Goal: Task Accomplishment & Management: Manage account settings

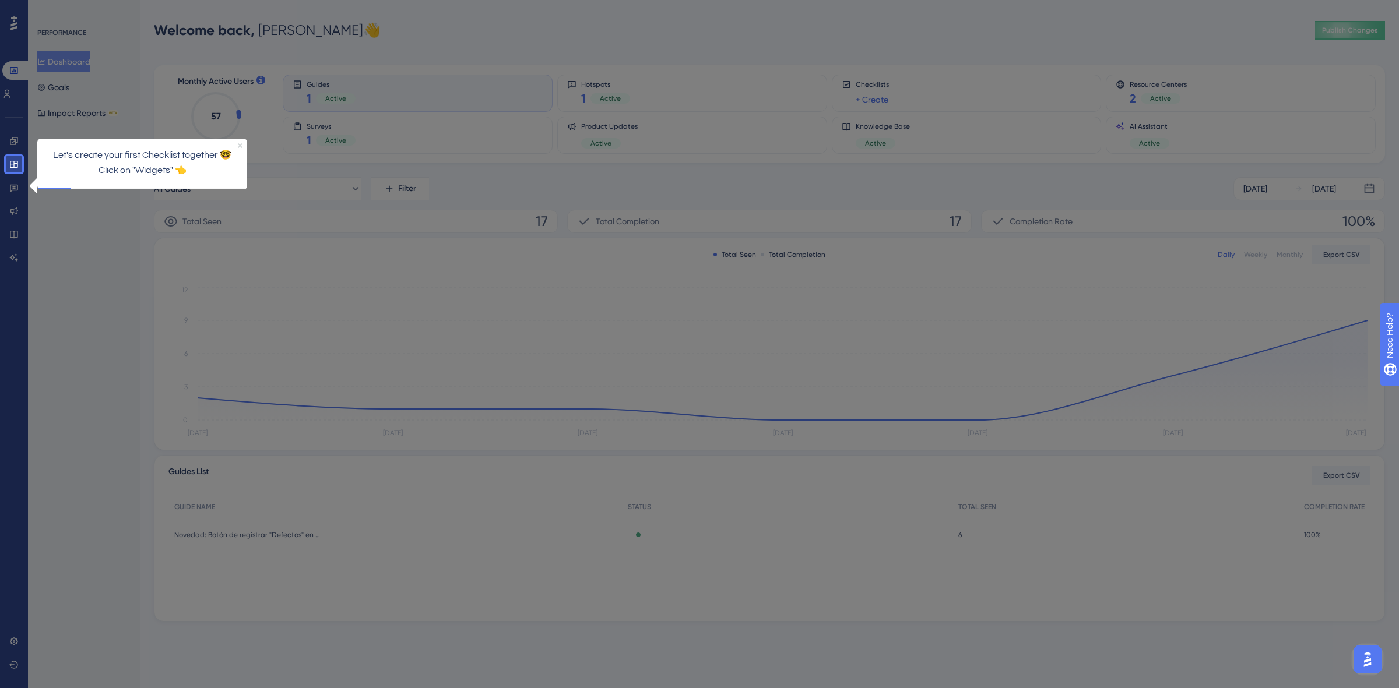
click at [240, 146] on icon "Close Preview" at bounding box center [239, 145] width 5 height 5
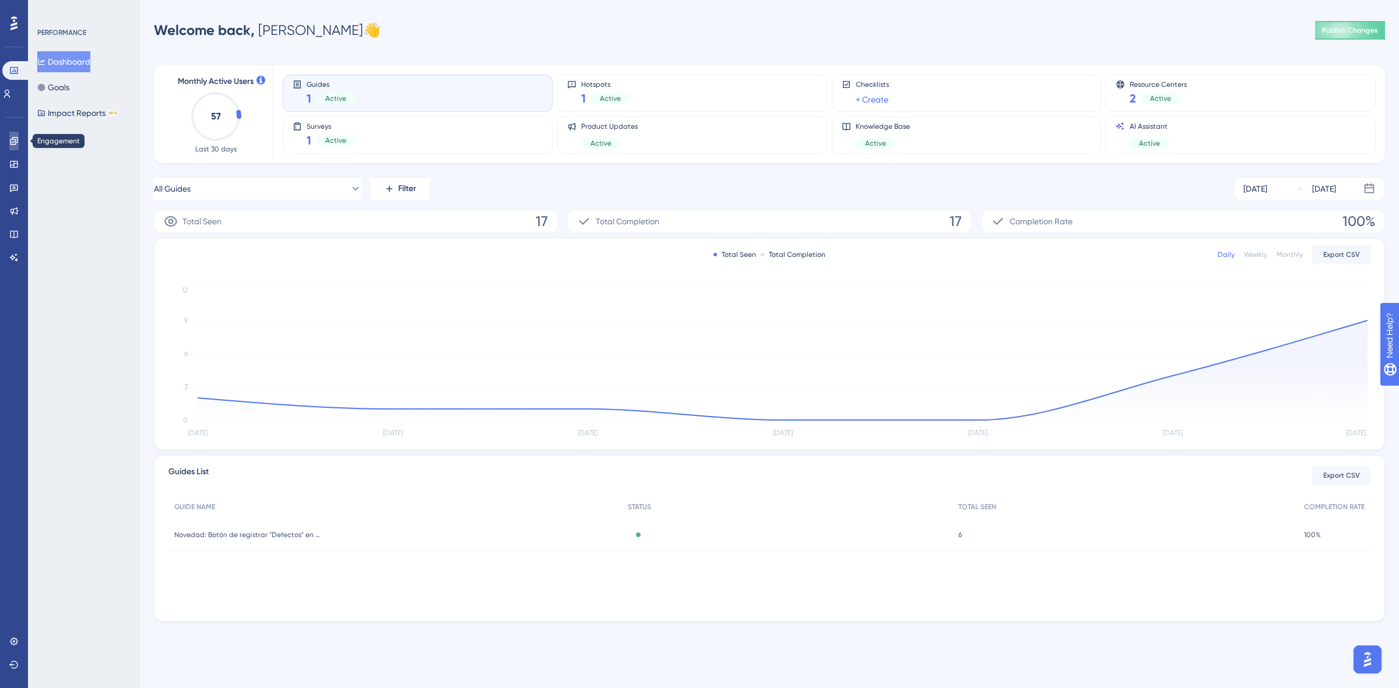
click at [13, 143] on icon at bounding box center [13, 140] width 9 height 9
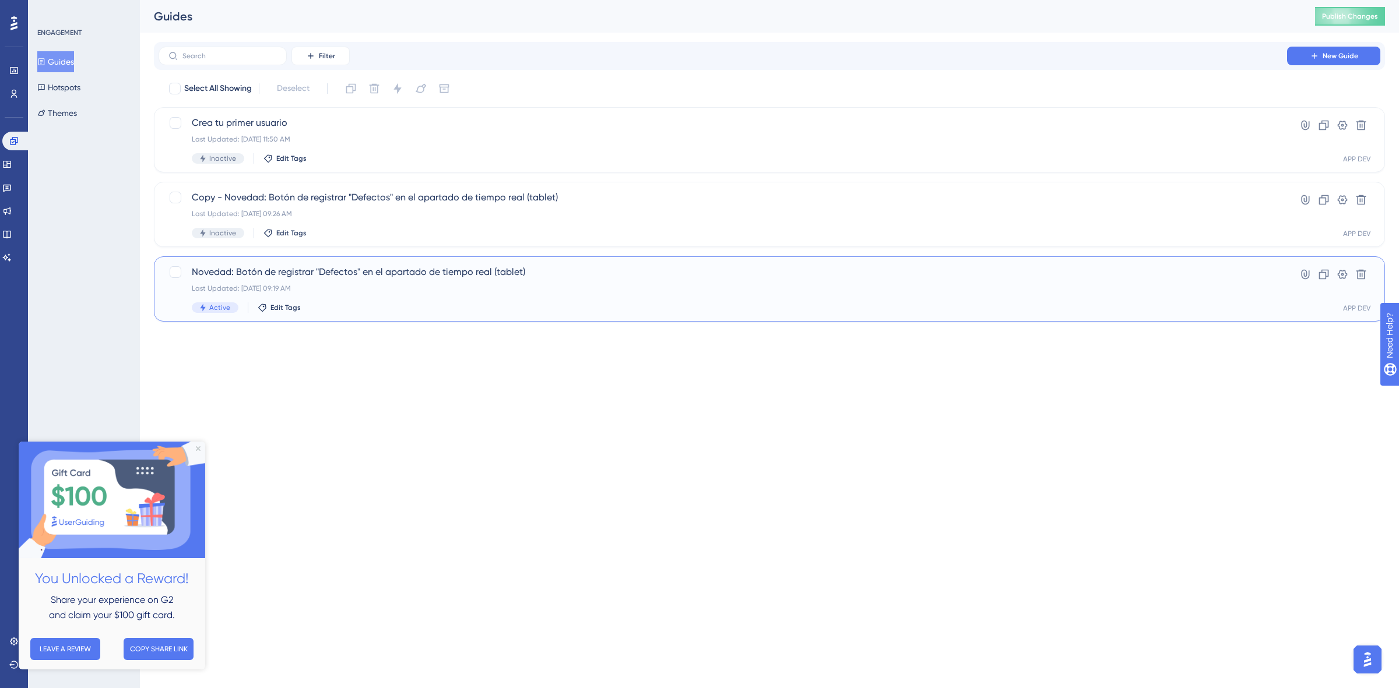
click at [330, 299] on div "Novedad: Botón de registrar "Defectos" en el apartado de tiempo real (tablet) L…" at bounding box center [723, 289] width 1062 height 48
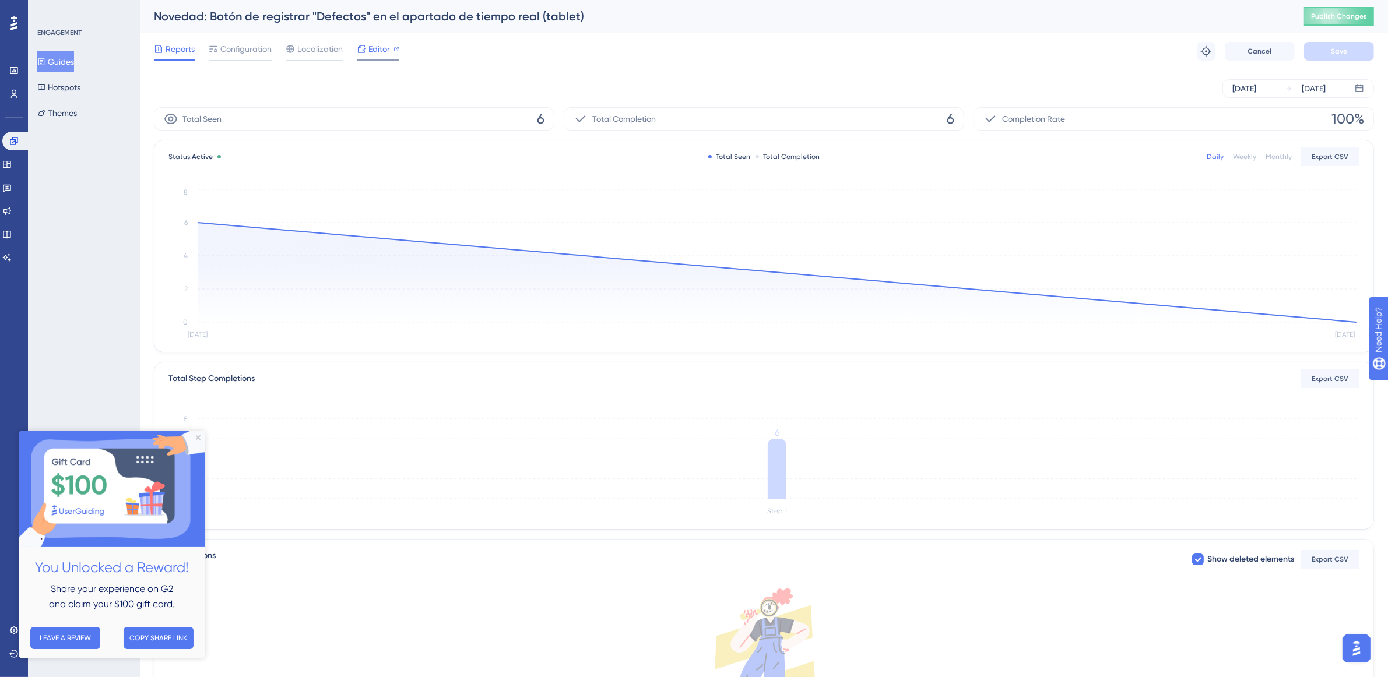
click at [368, 59] on div at bounding box center [378, 60] width 43 height 2
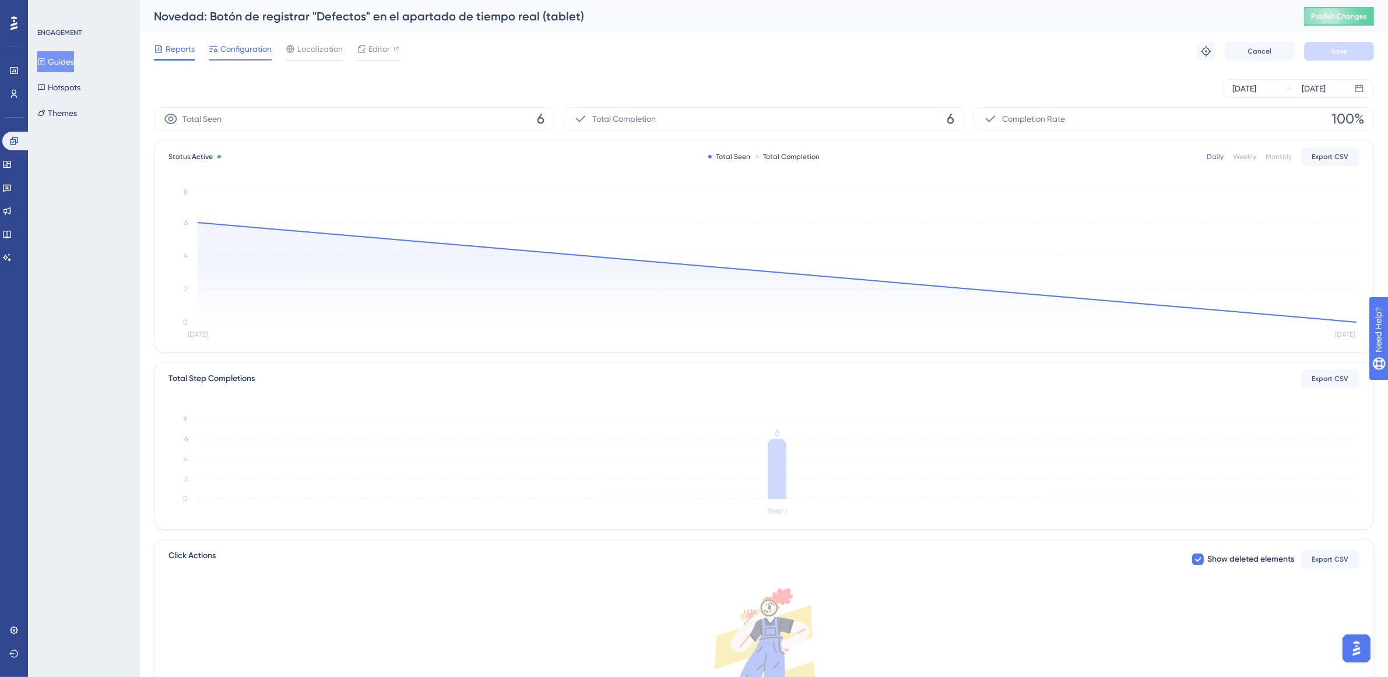
click at [249, 54] on span "Configuration" at bounding box center [245, 49] width 51 height 14
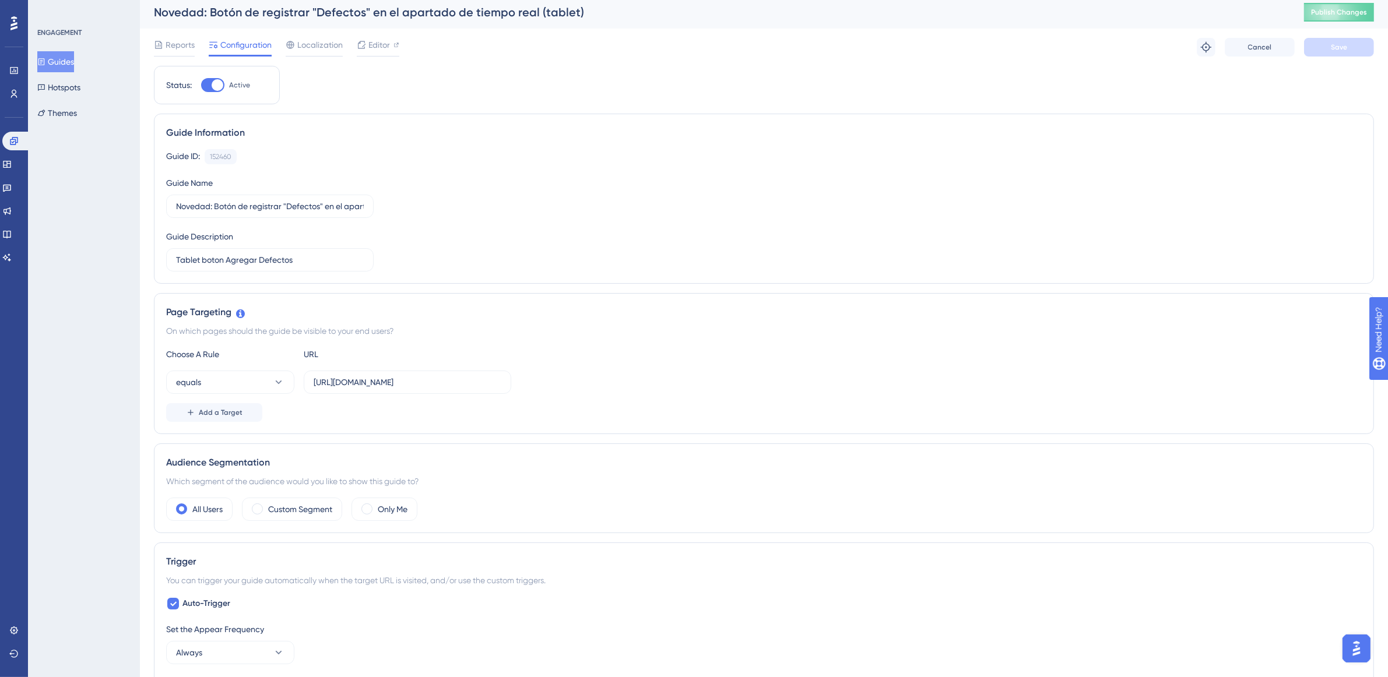
scroll to position [291, 0]
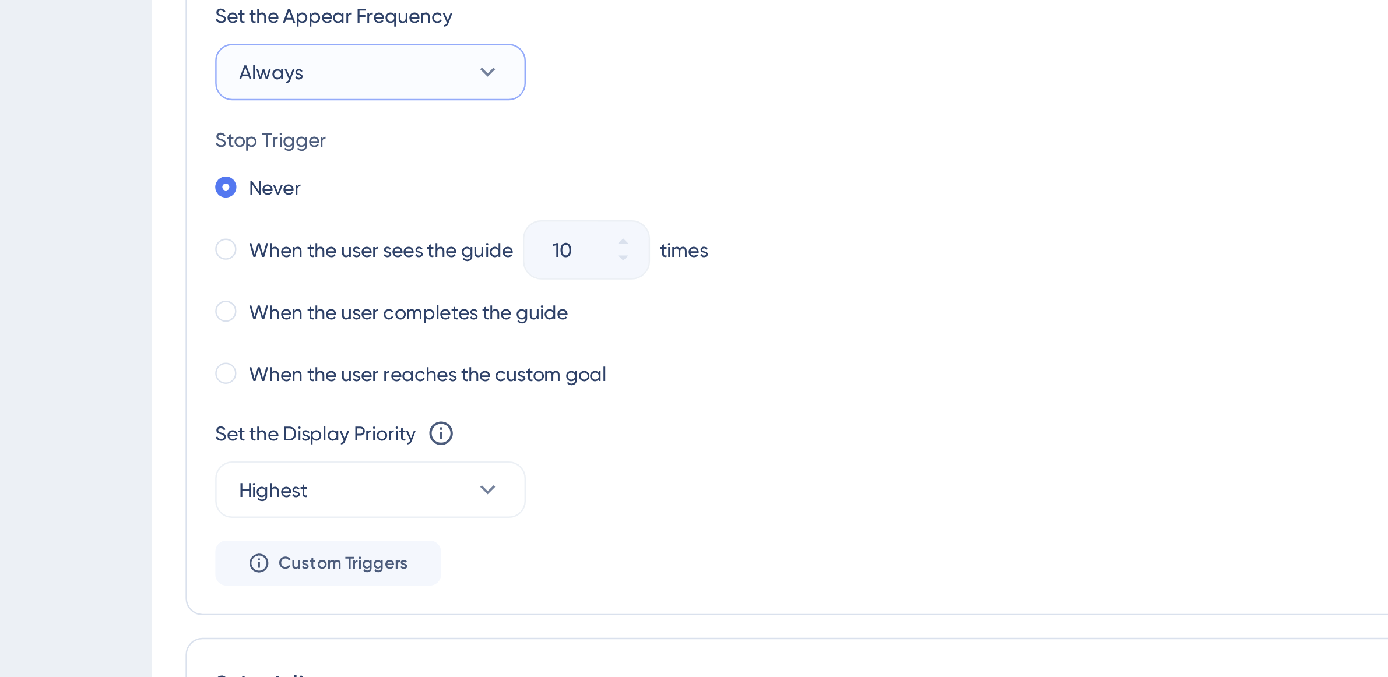
click at [202, 376] on button "Always" at bounding box center [230, 369] width 128 height 23
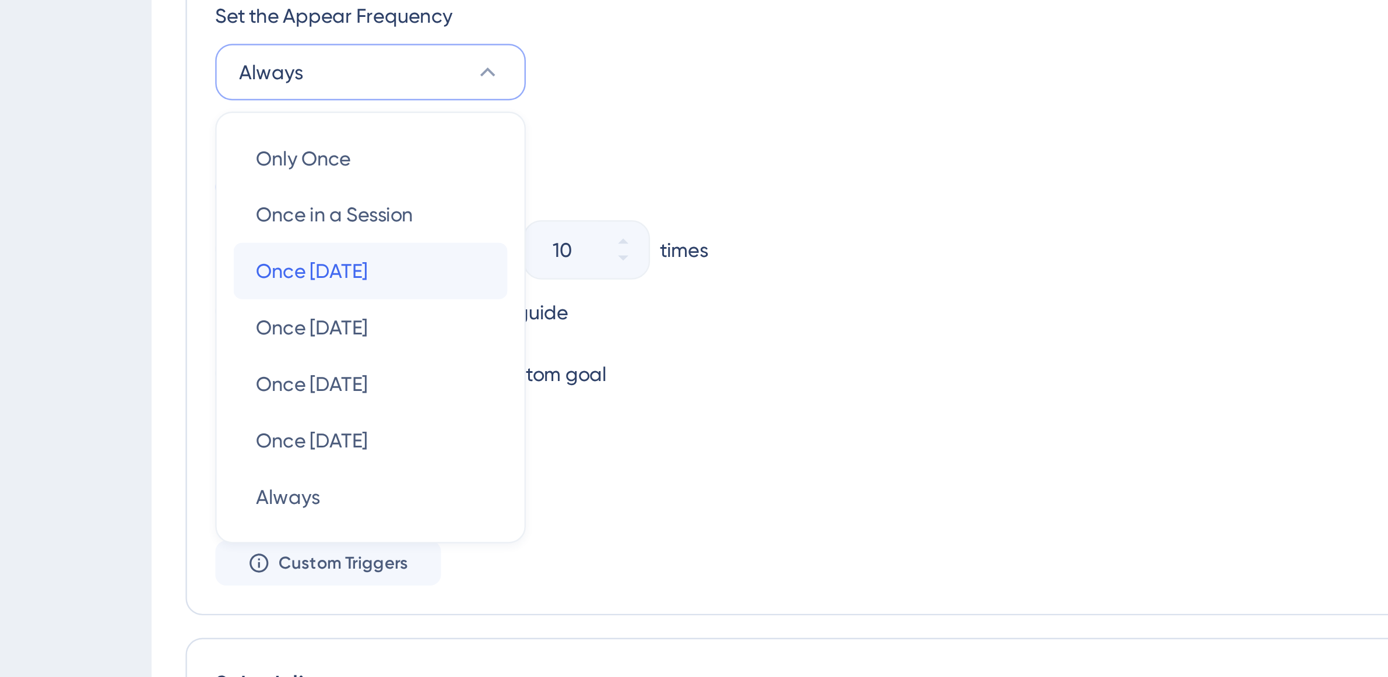
click at [196, 456] on span "Once in 1 day" at bounding box center [206, 452] width 46 height 14
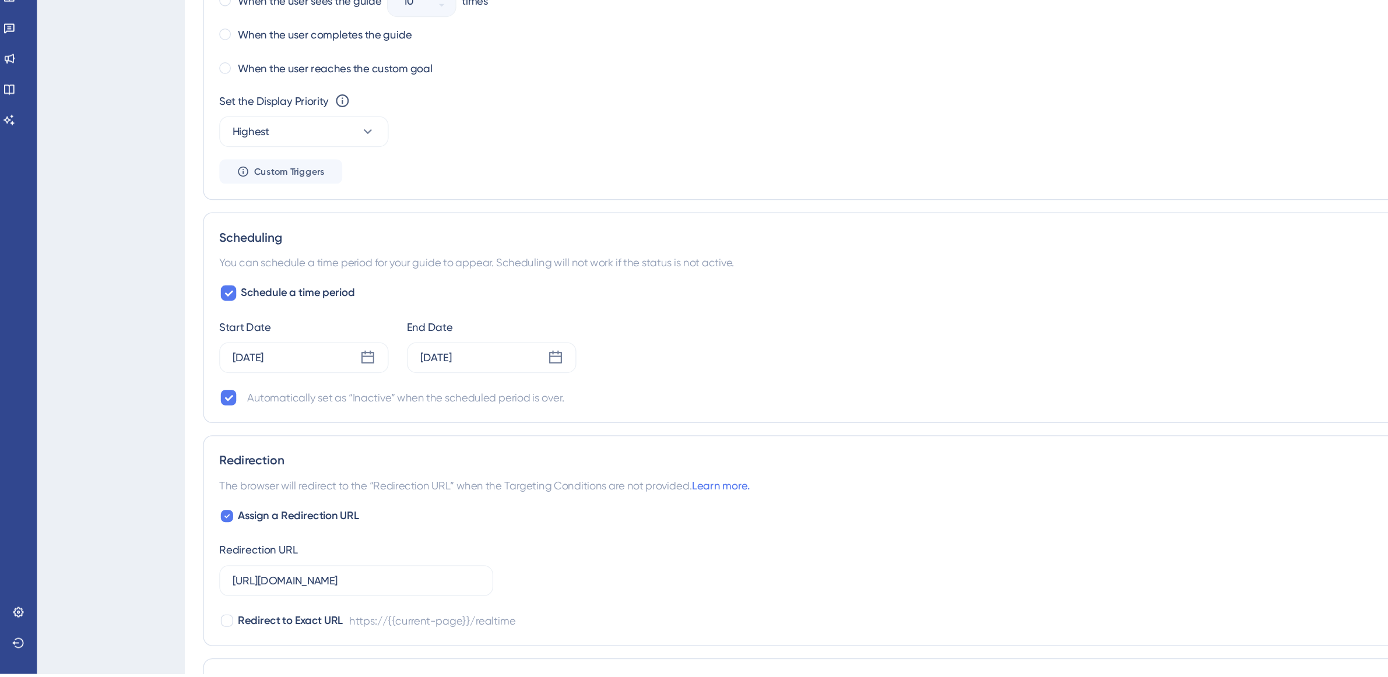
scroll to position [566, 0]
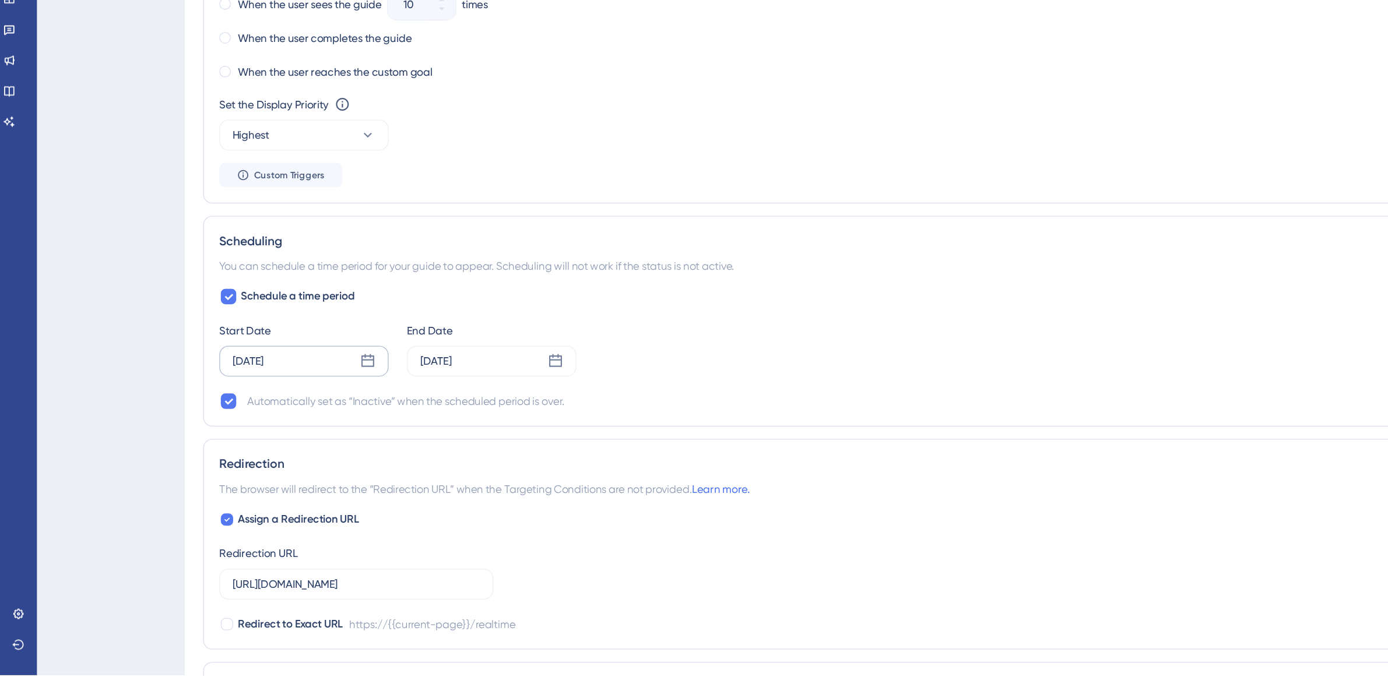
click at [274, 438] on icon at bounding box center [279, 439] width 12 height 12
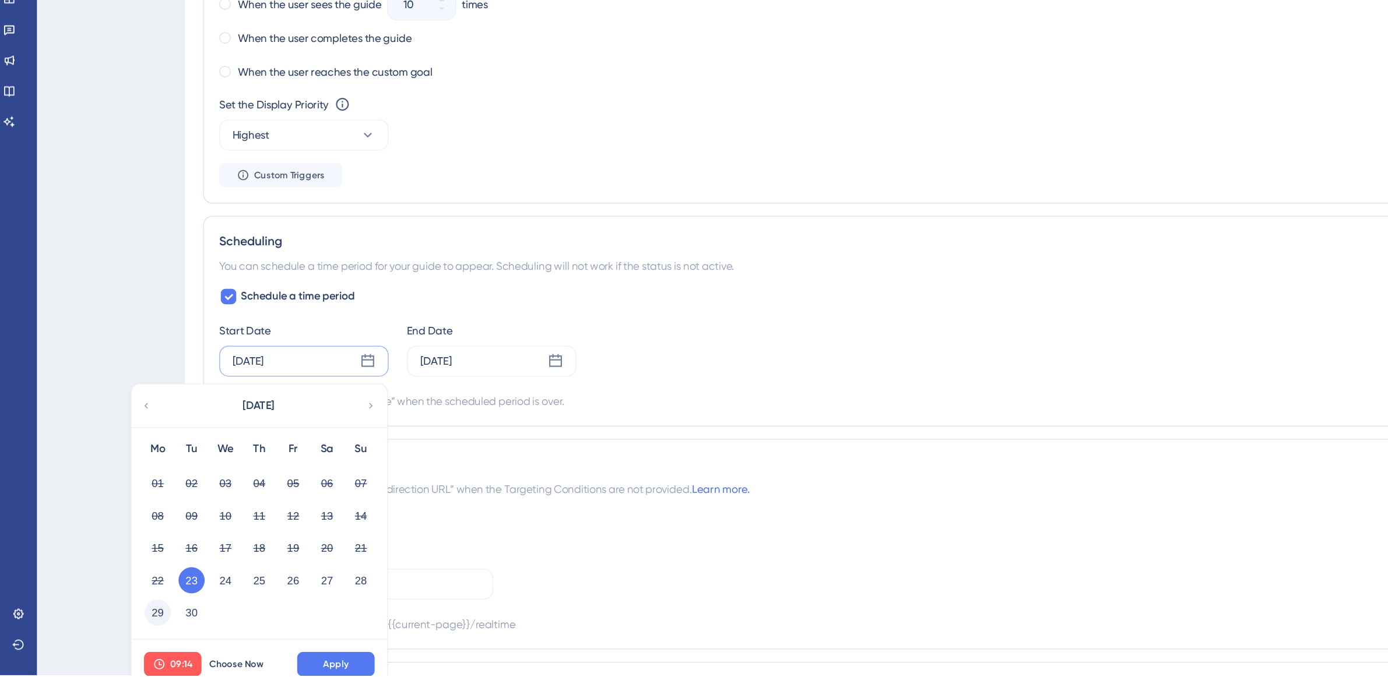
click at [119, 636] on button "29" at bounding box center [120, 629] width 20 height 20
click at [261, 667] on span "Apply" at bounding box center [254, 668] width 19 height 9
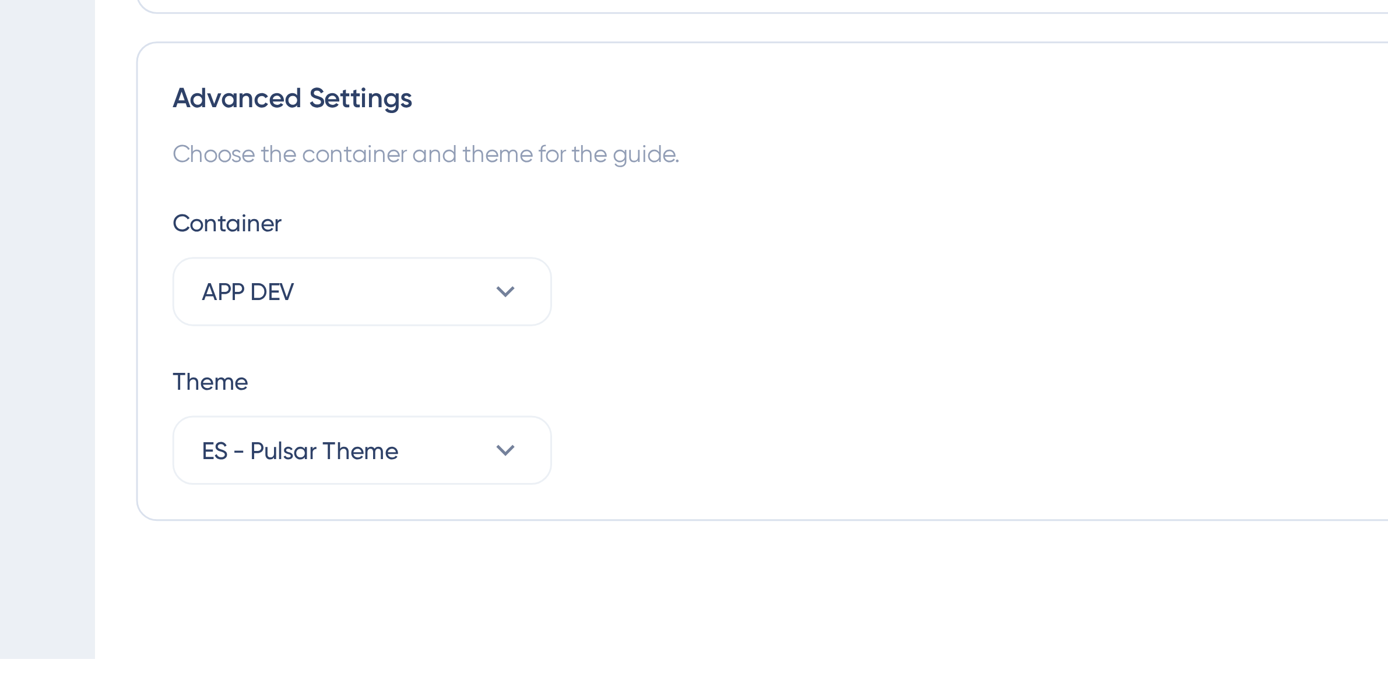
scroll to position [766, 0]
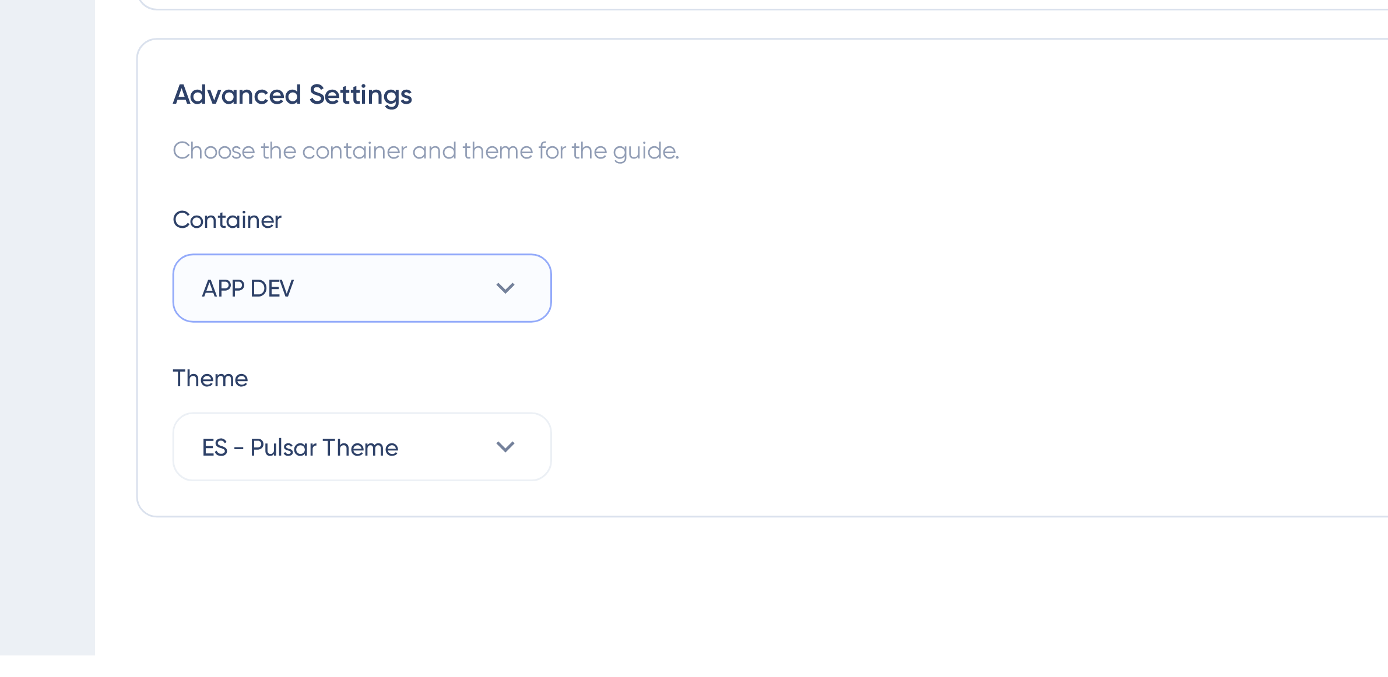
click at [258, 550] on button "APP DEV" at bounding box center [230, 552] width 128 height 23
click at [325, 518] on div "Advanced Settings Choose the container and theme for the guide. Container APP D…" at bounding box center [764, 550] width 1220 height 162
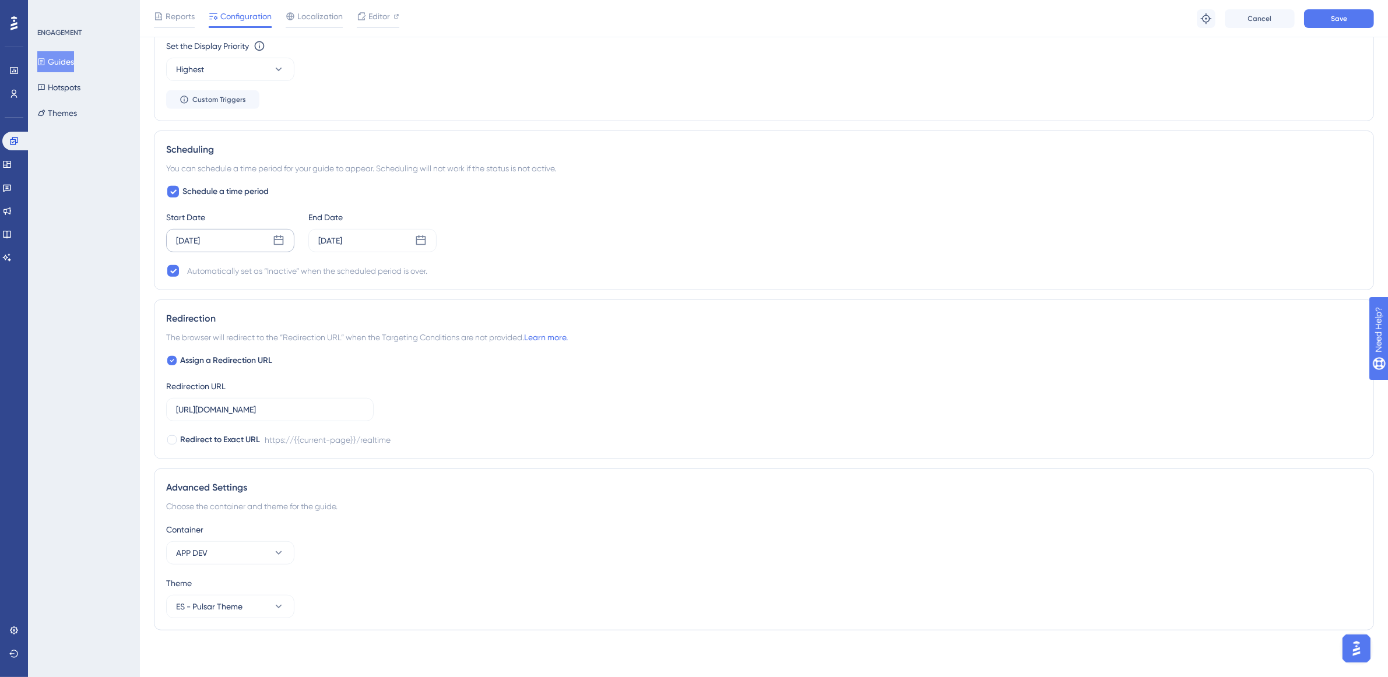
click at [1311, 2] on div "Reports Configuration Localization Editor Troubleshoot Cancel Save" at bounding box center [764, 18] width 1248 height 37
click at [1321, 17] on button "Save" at bounding box center [1339, 18] width 70 height 19
click at [55, 60] on button "Guides" at bounding box center [55, 61] width 37 height 21
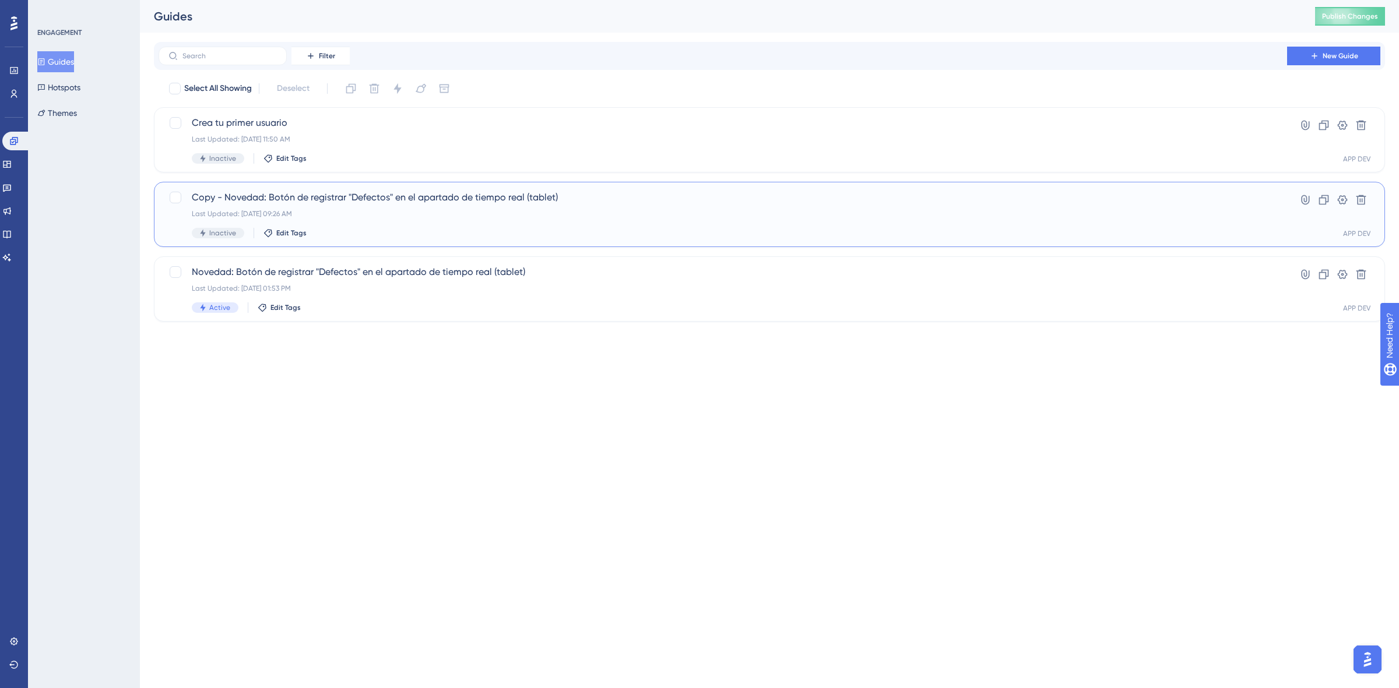
click at [329, 214] on div "Last Updated: Sep 23 2025, 09:26 AM" at bounding box center [723, 213] width 1062 height 9
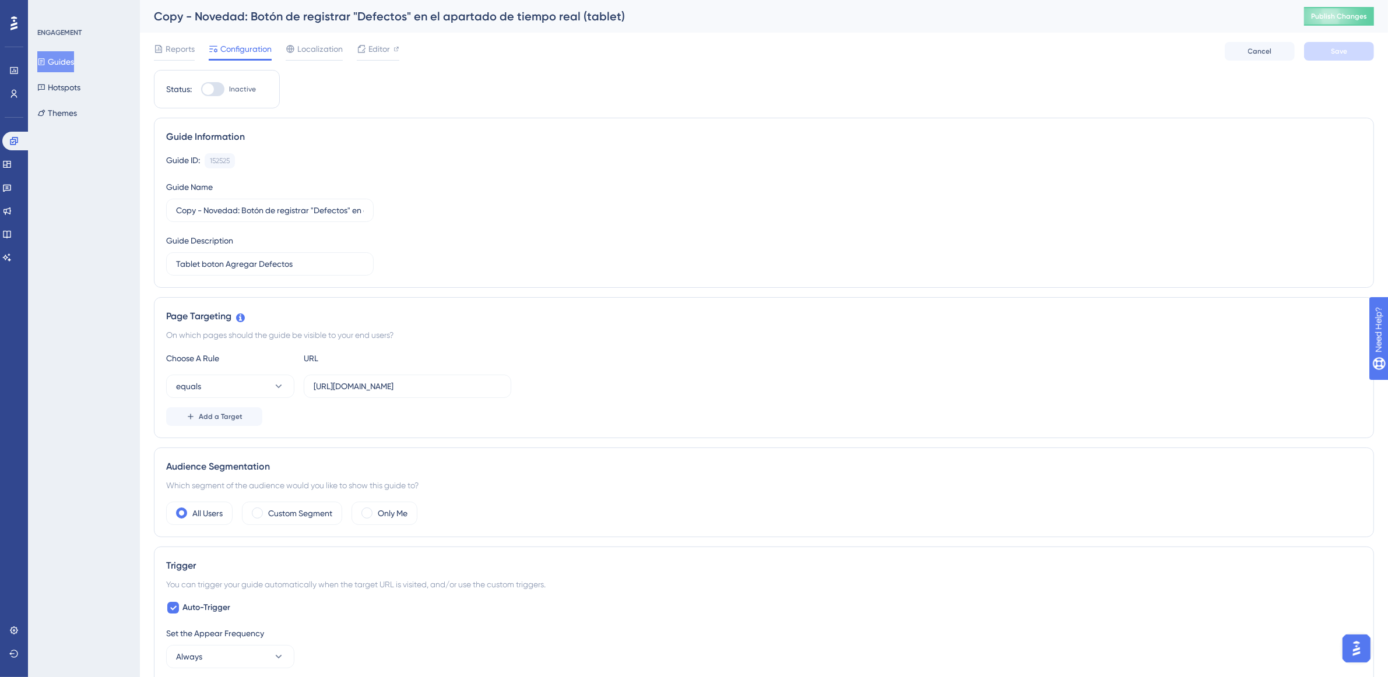
click at [74, 62] on button "Guides" at bounding box center [55, 61] width 37 height 21
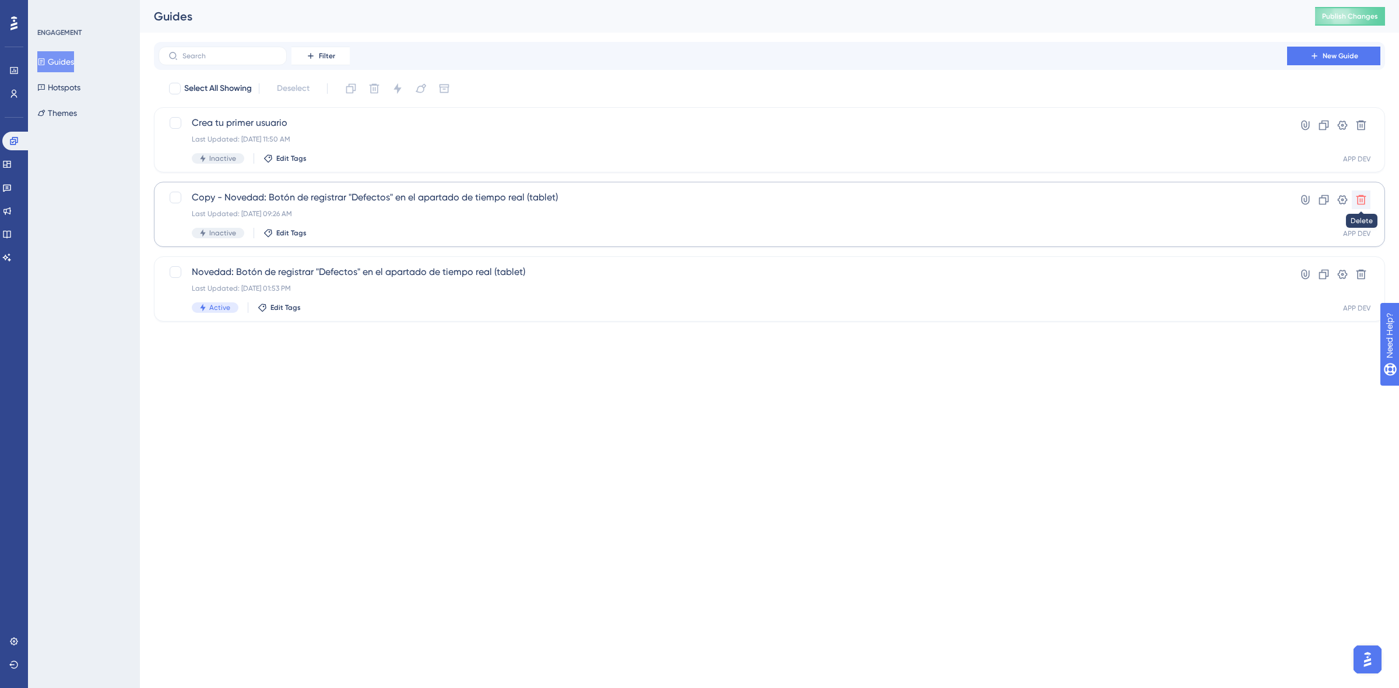
click at [1358, 198] on icon at bounding box center [1361, 200] width 12 height 12
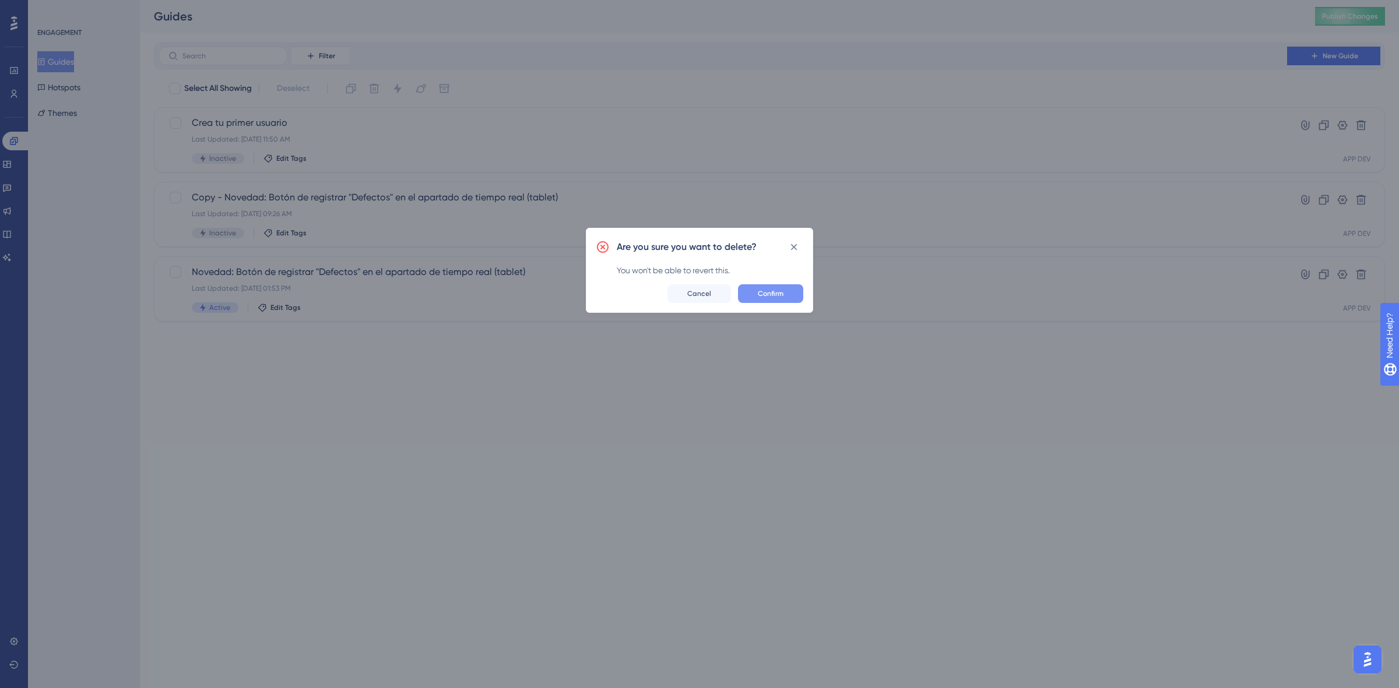
click at [796, 292] on button "Confirm" at bounding box center [770, 293] width 65 height 19
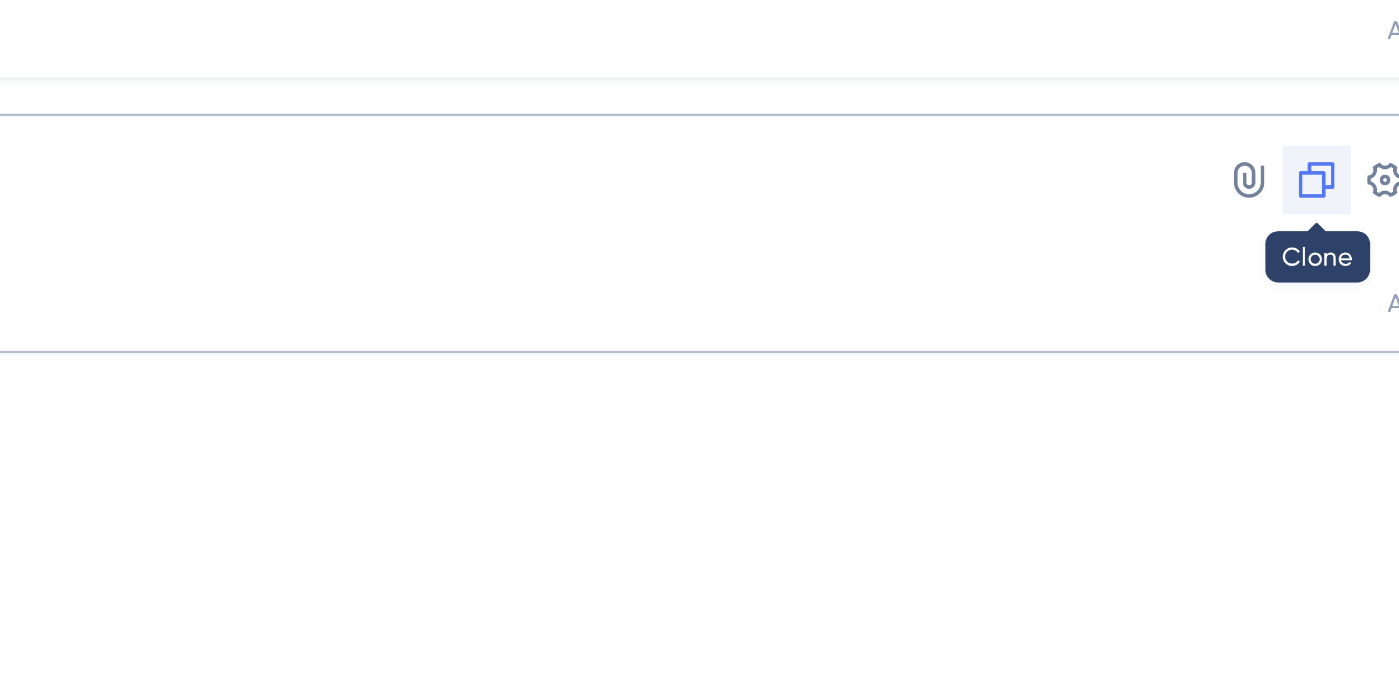
click at [1324, 205] on icon at bounding box center [1324, 200] width 12 height 12
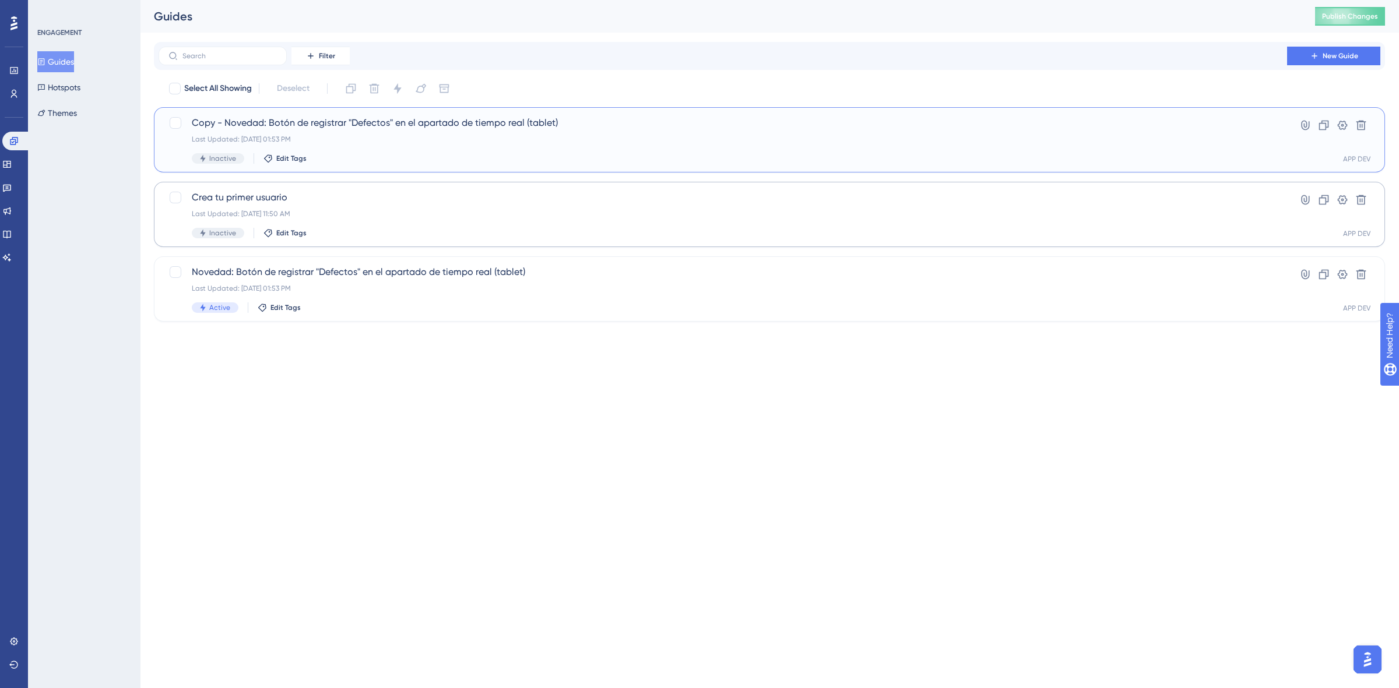
click at [377, 139] on div "Last Updated: Sep 23 2025, 01:53 PM" at bounding box center [723, 139] width 1062 height 9
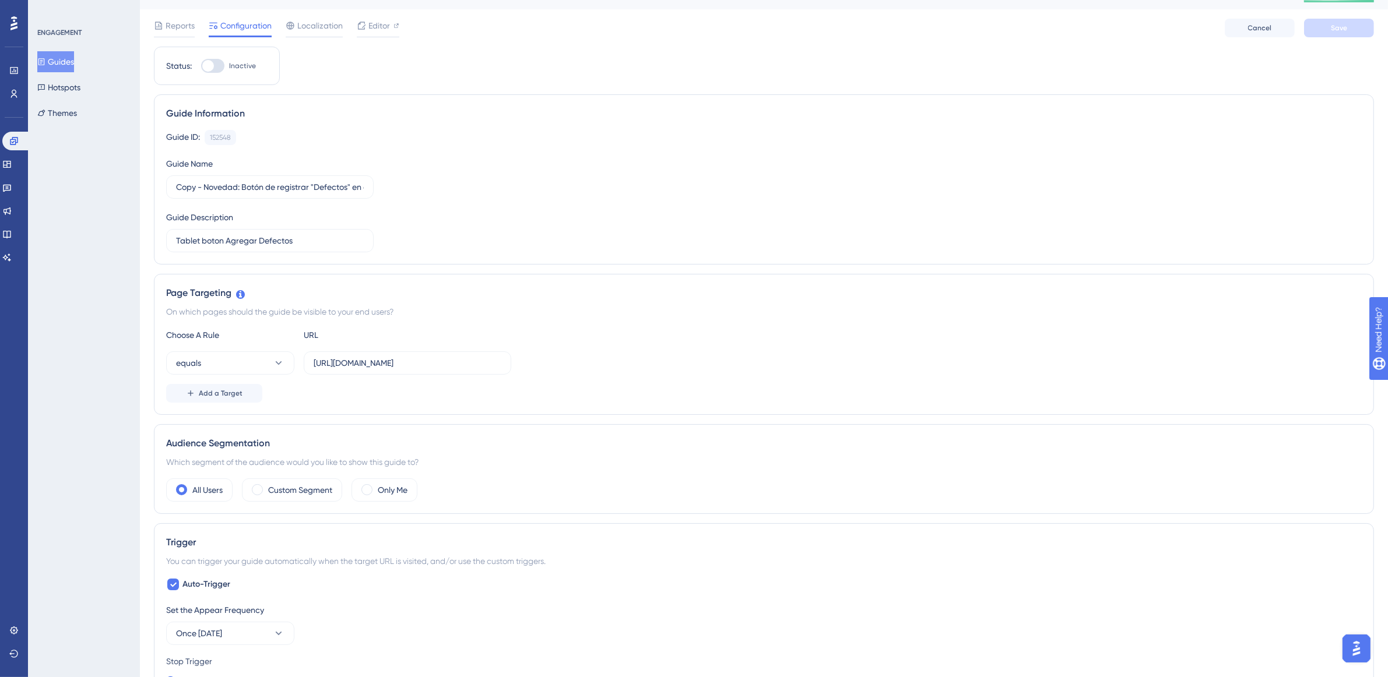
scroll to position [18, 0]
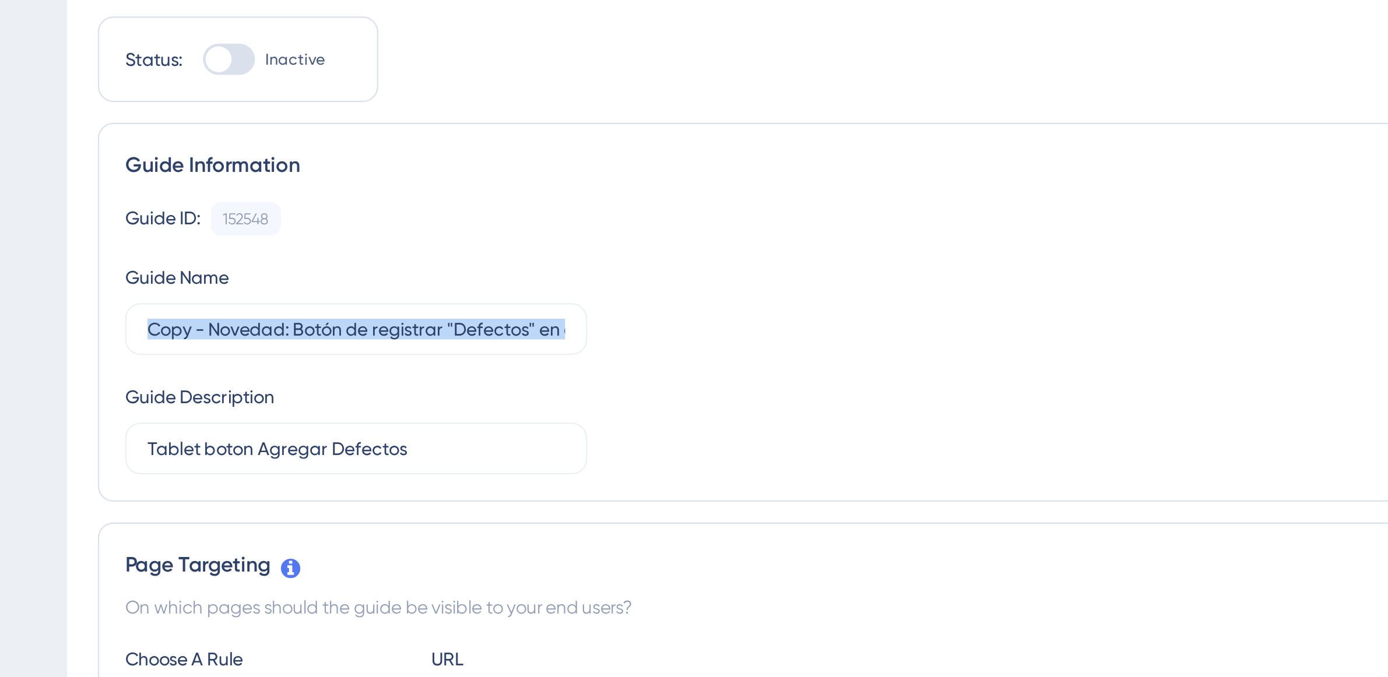
drag, startPoint x: 172, startPoint y: 194, endPoint x: 360, endPoint y: 205, distance: 188.5
click at [360, 205] on div "Guide ID: 152548 Copy Guide Name Copy - Novedad: Botón de registrar "Defectos" …" at bounding box center [763, 196] width 1195 height 122
click at [343, 196] on input "Copy - Novedad: Botón de registrar "Defectos" en el apartado de tiempo real (ta…" at bounding box center [270, 192] width 188 height 13
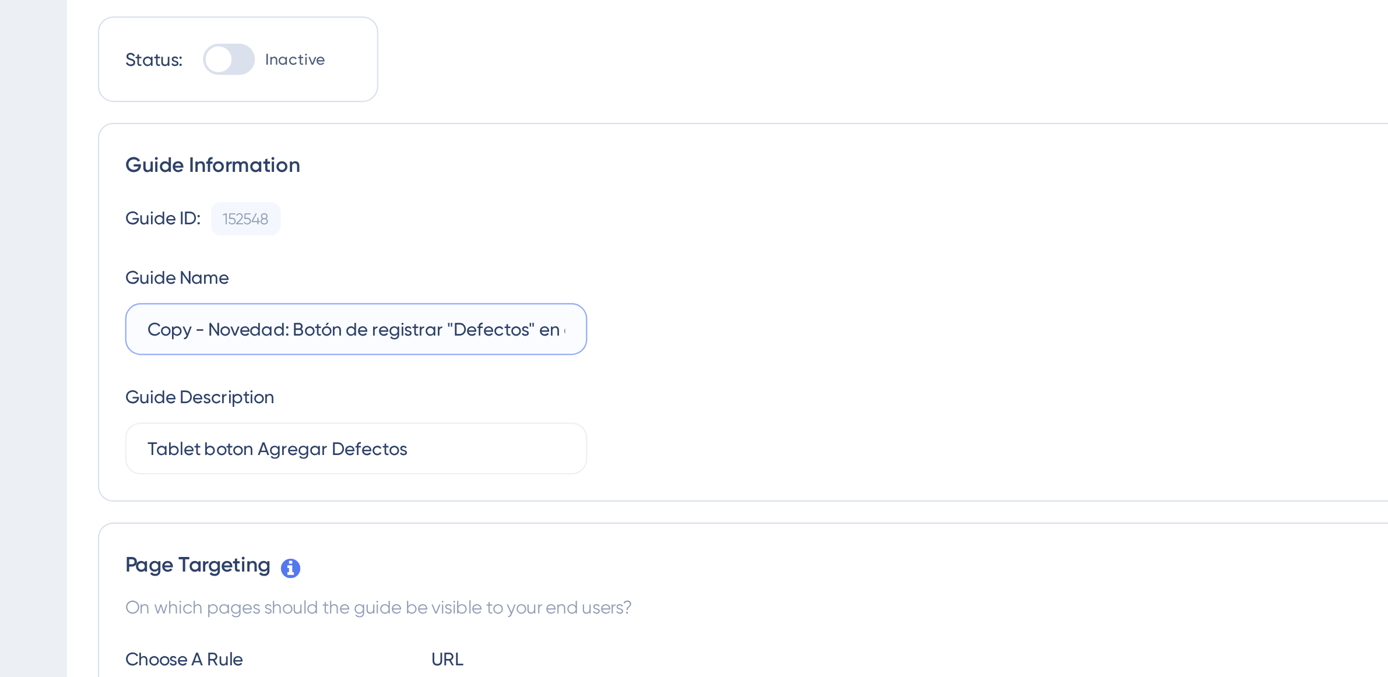
drag, startPoint x: 320, startPoint y: 193, endPoint x: 281, endPoint y: 202, distance: 40.0
click at [320, 193] on input "Copy - Novedad: Botón de registrar "Defectos" en el apartado de tiempo real (ta…" at bounding box center [270, 192] width 188 height 13
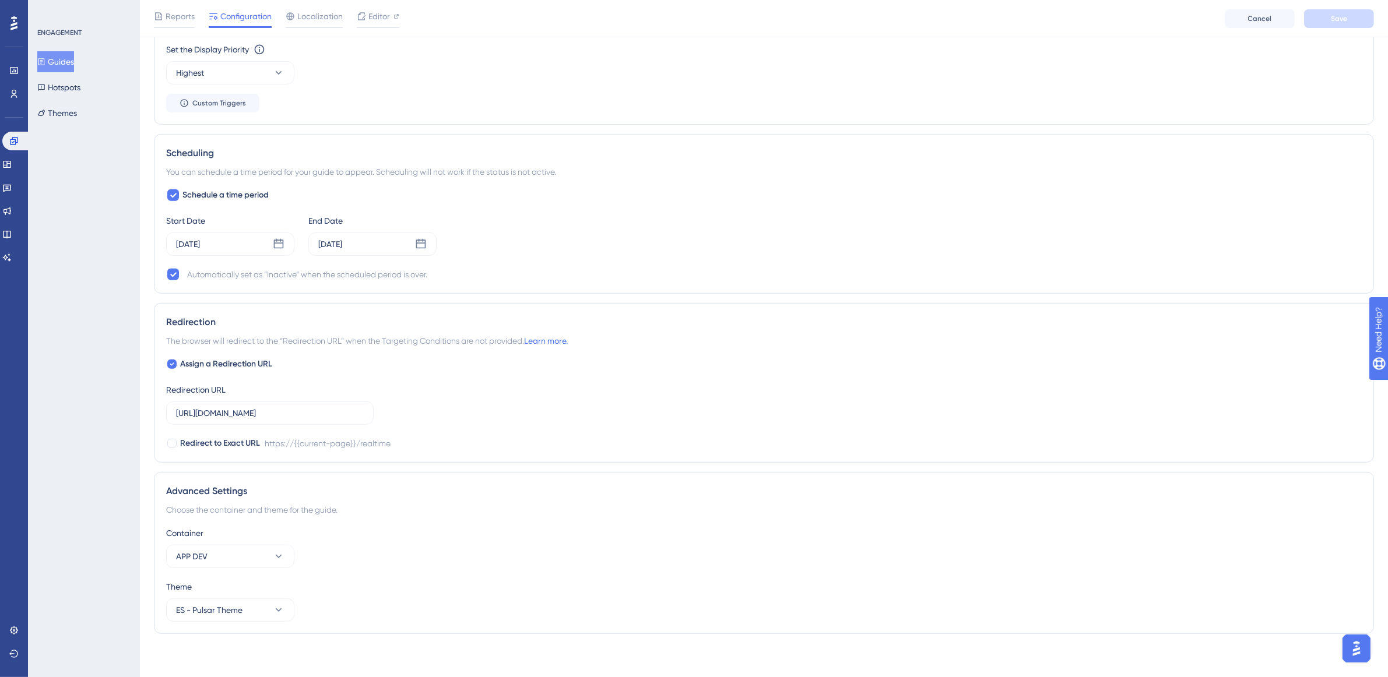
scroll to position [767, 0]
click at [234, 600] on span "ES - Pulsar Theme" at bounding box center [209, 607] width 66 height 14
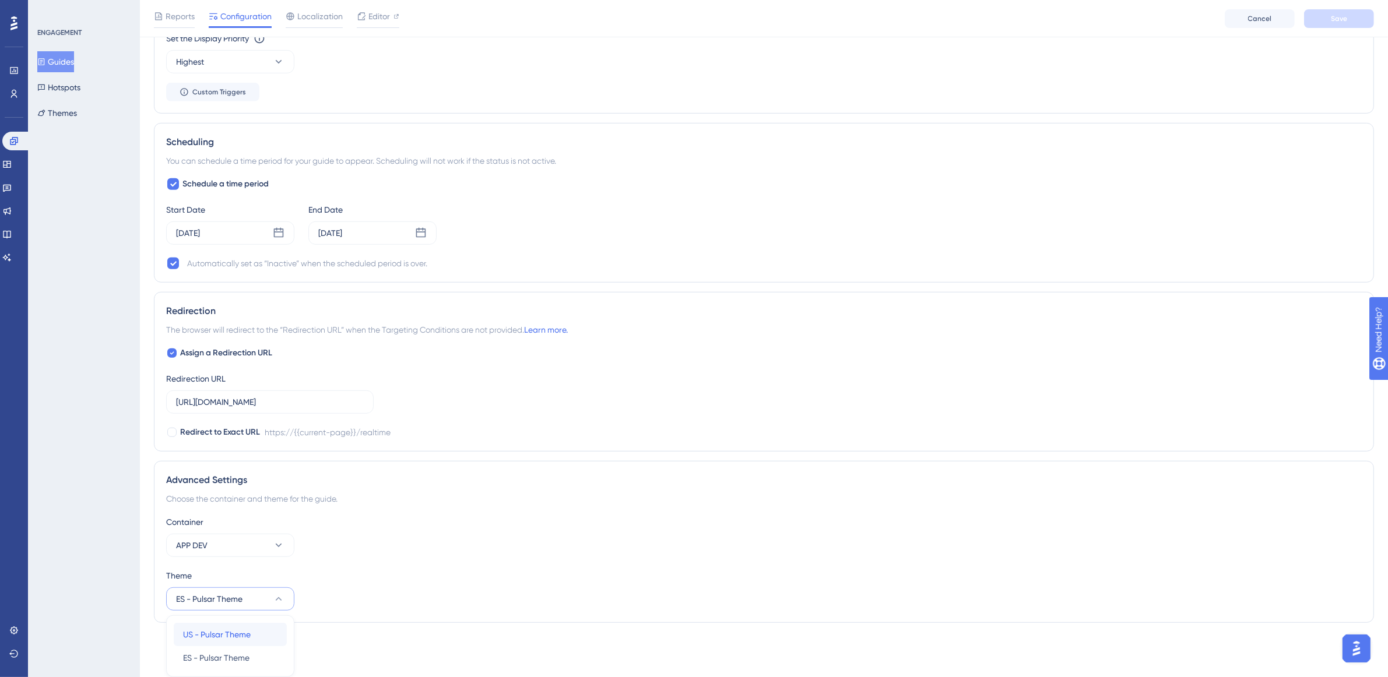
click at [226, 628] on span "US - Pulsar Theme" at bounding box center [217, 635] width 68 height 14
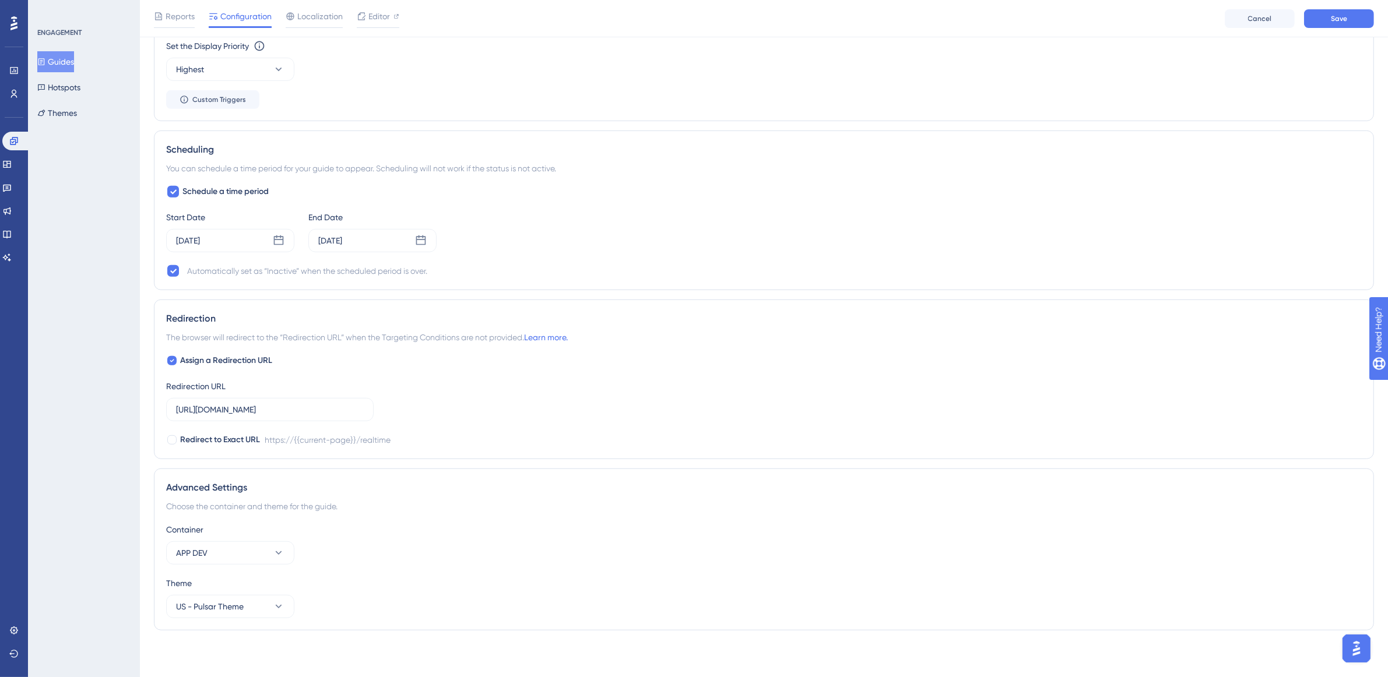
click at [460, 554] on div "Container APP DEV" at bounding box center [763, 544] width 1195 height 42
click at [1354, 13] on button "Save" at bounding box center [1339, 18] width 70 height 19
click at [388, 24] on div "Editor" at bounding box center [378, 18] width 43 height 19
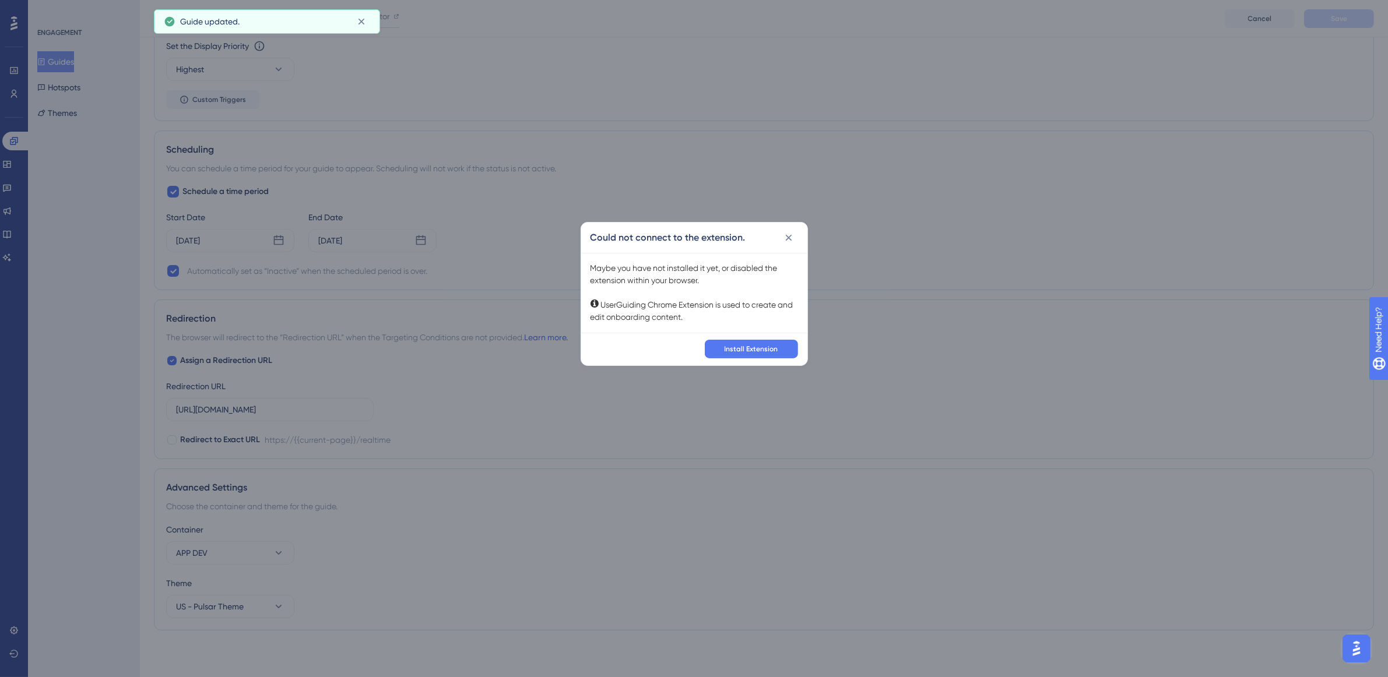
scroll to position [756, 0]
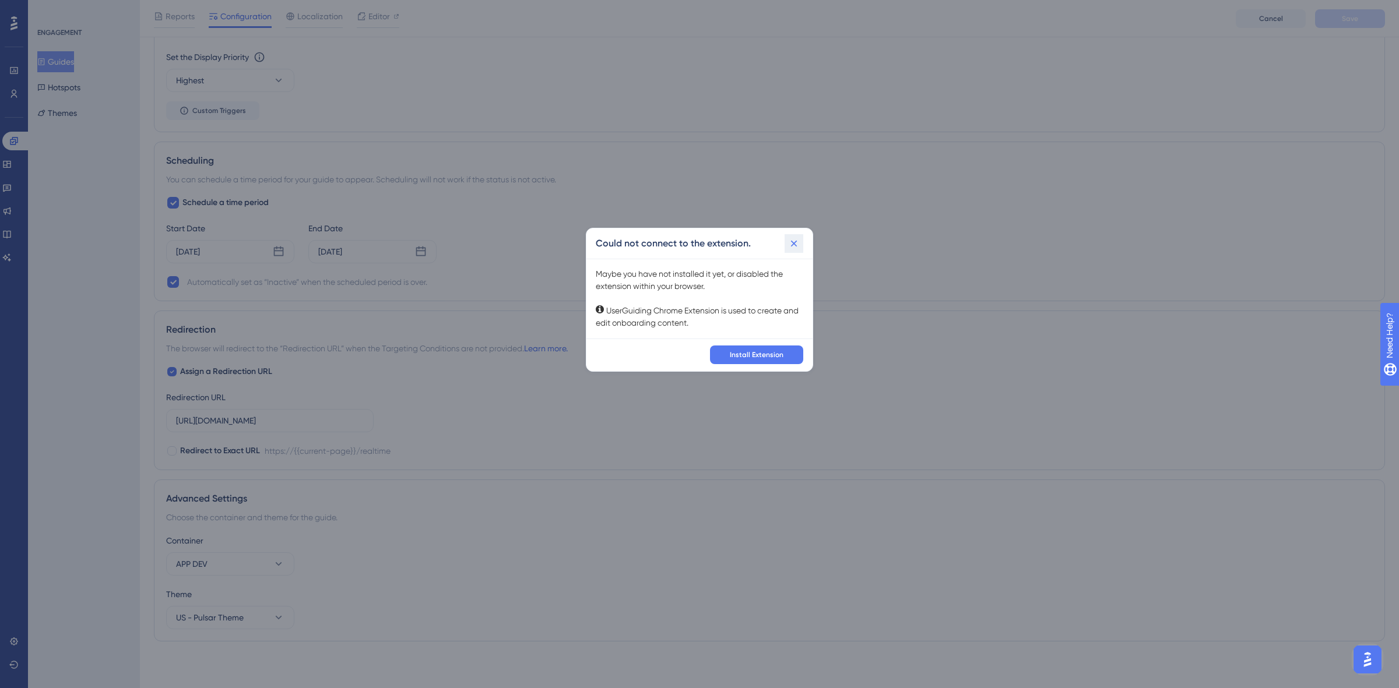
drag, startPoint x: 796, startPoint y: 240, endPoint x: 582, endPoint y: 455, distance: 303.7
click at [796, 240] on icon at bounding box center [794, 244] width 12 height 12
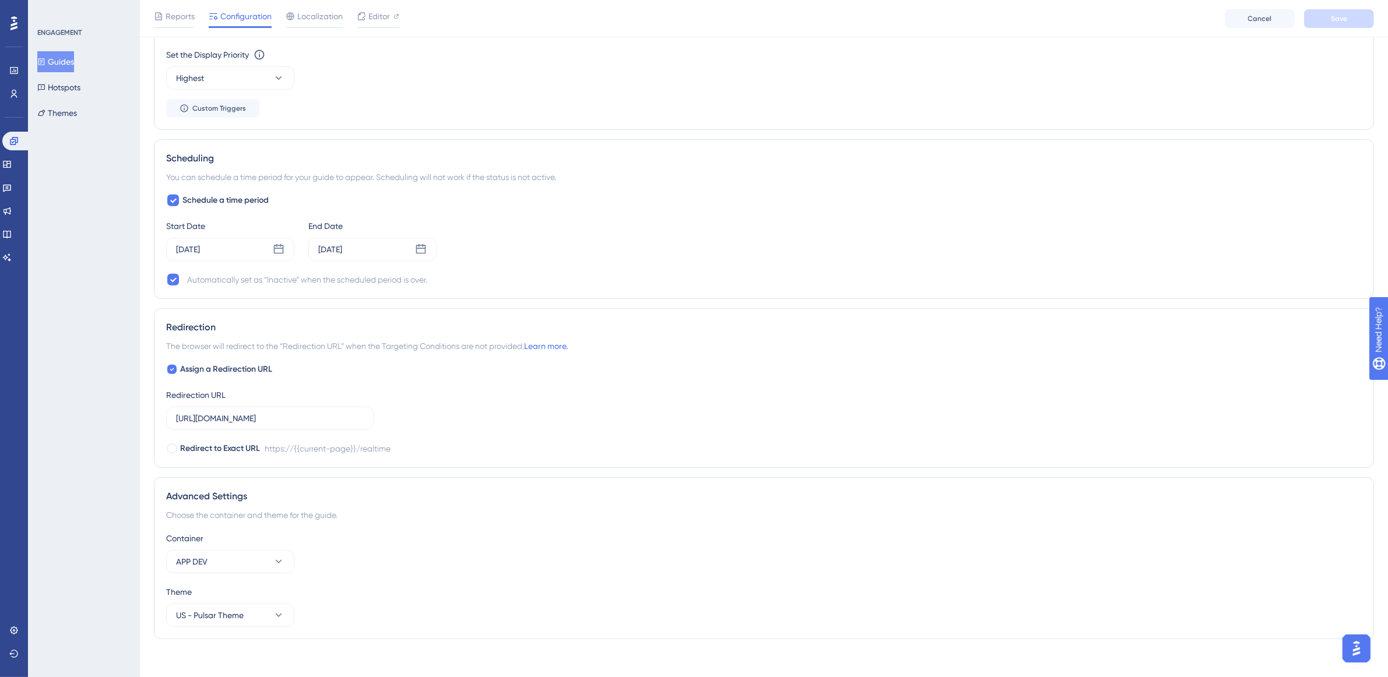
scroll to position [392, 0]
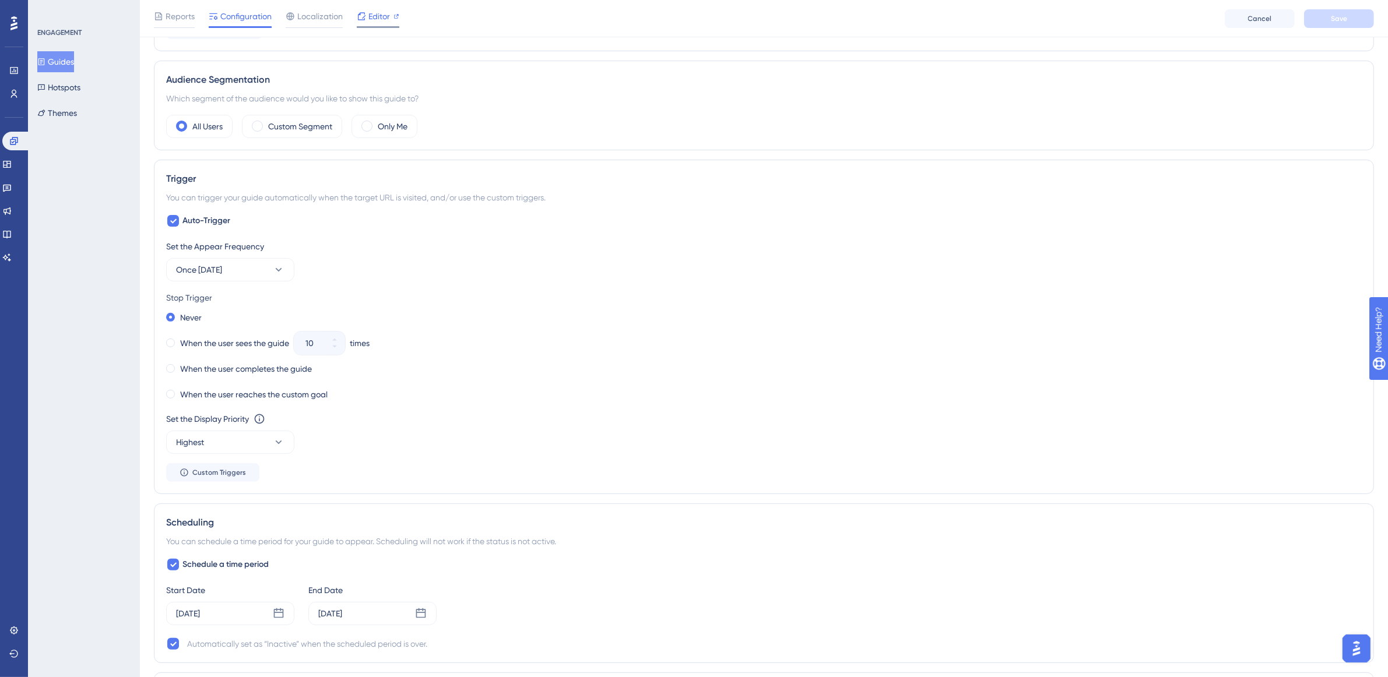
drag, startPoint x: 368, startPoint y: 13, endPoint x: 376, endPoint y: 16, distance: 8.7
click at [376, 16] on span "Editor" at bounding box center [379, 16] width 22 height 14
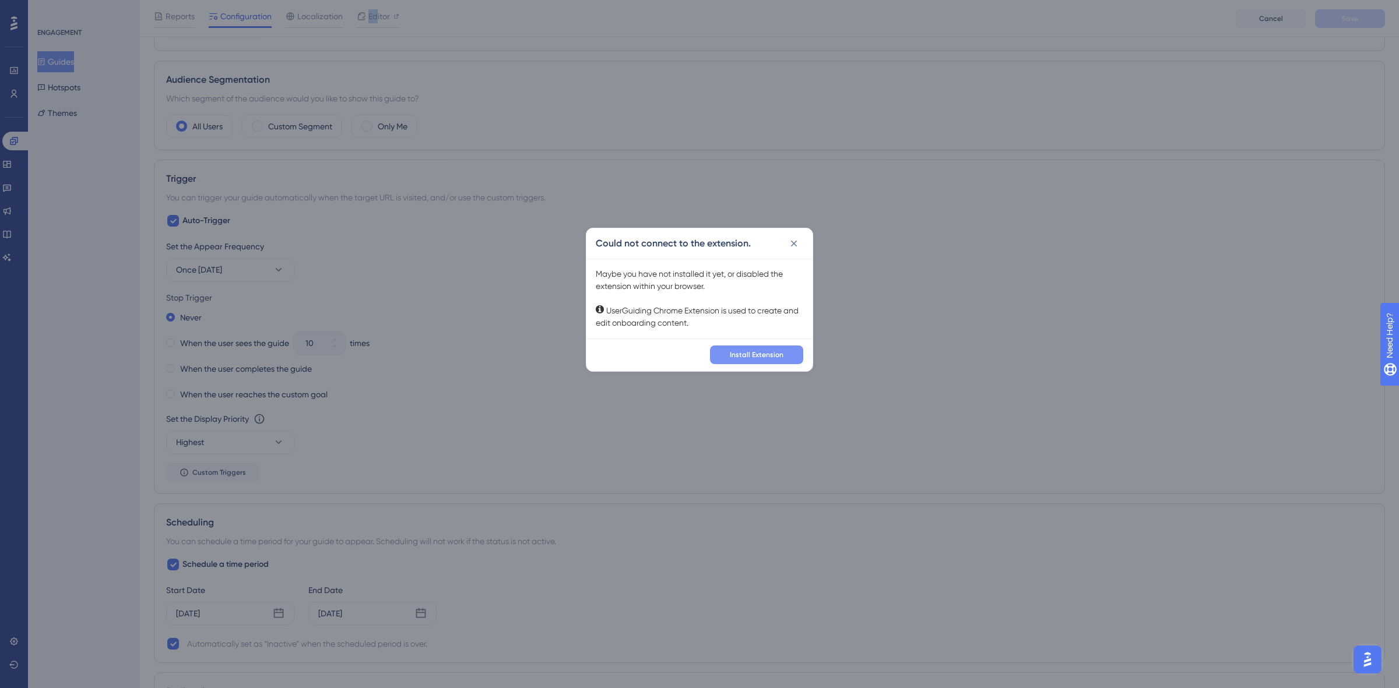
click at [738, 351] on span "Install Extension" at bounding box center [757, 354] width 54 height 9
click at [793, 245] on icon at bounding box center [794, 244] width 12 height 12
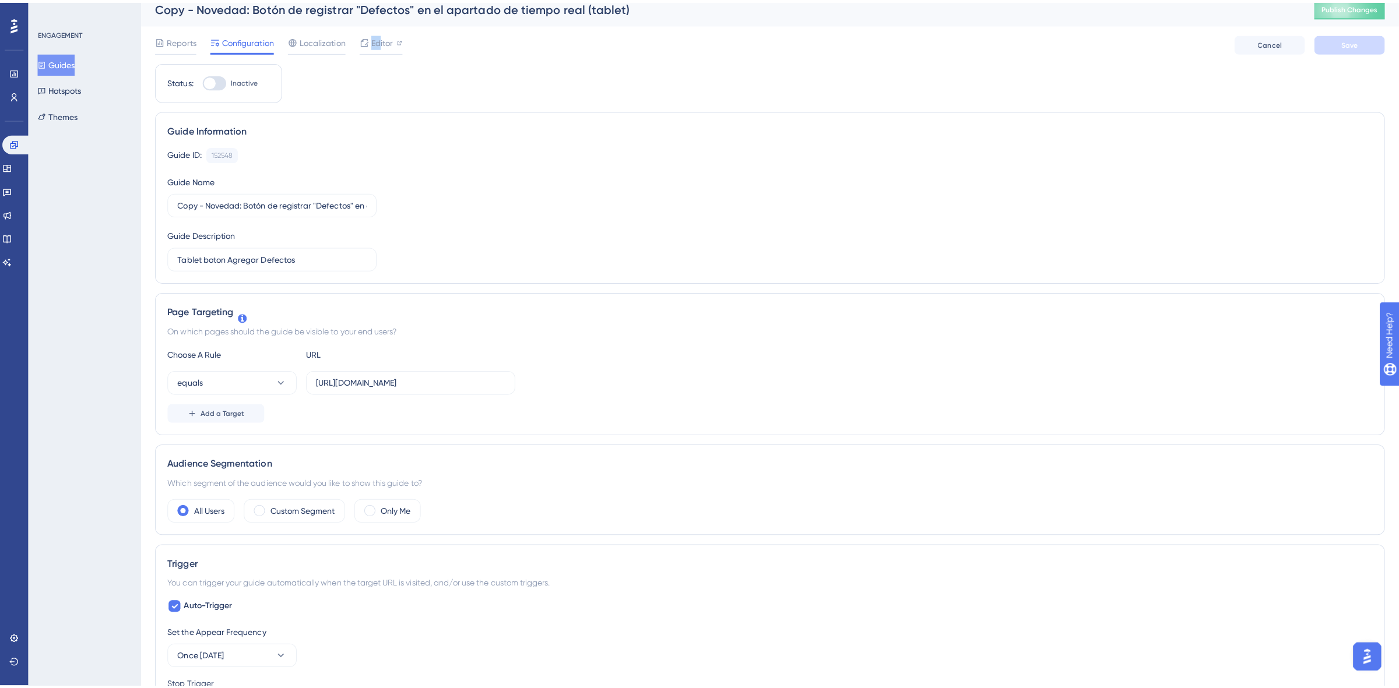
scroll to position [0, 0]
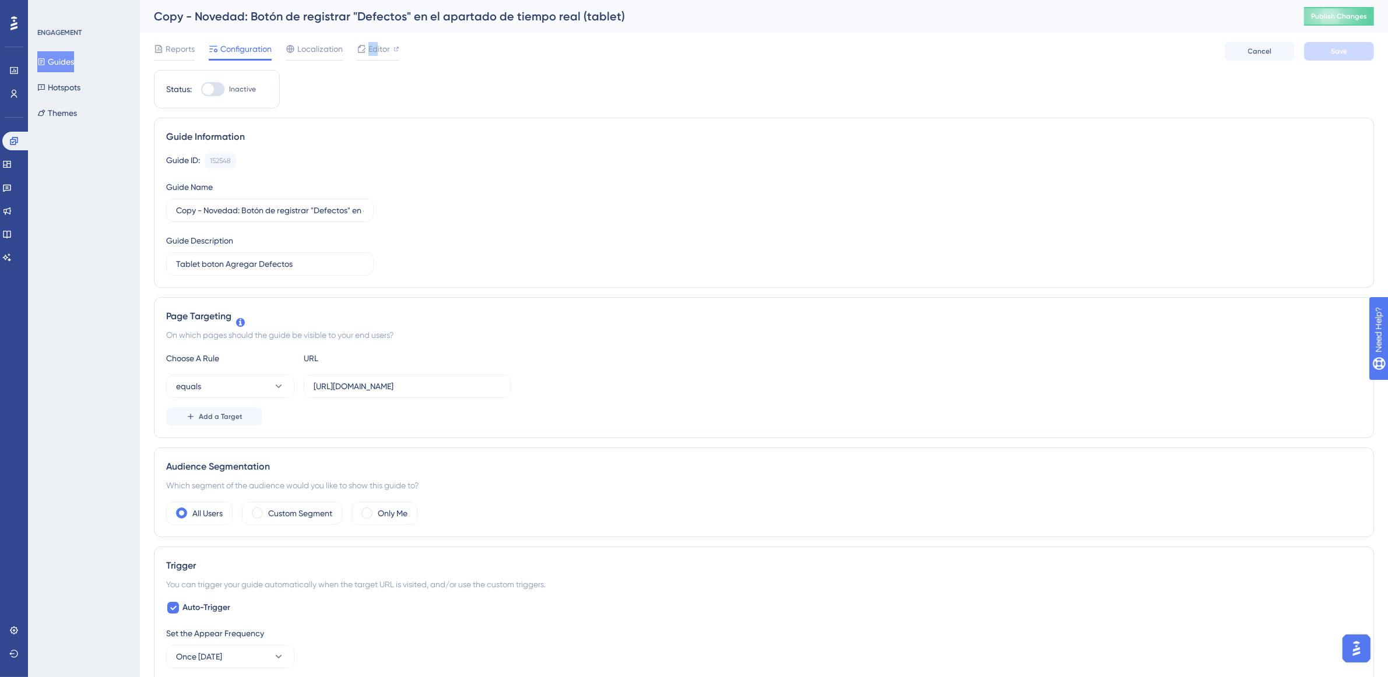
click at [74, 66] on button "Guides" at bounding box center [55, 61] width 37 height 21
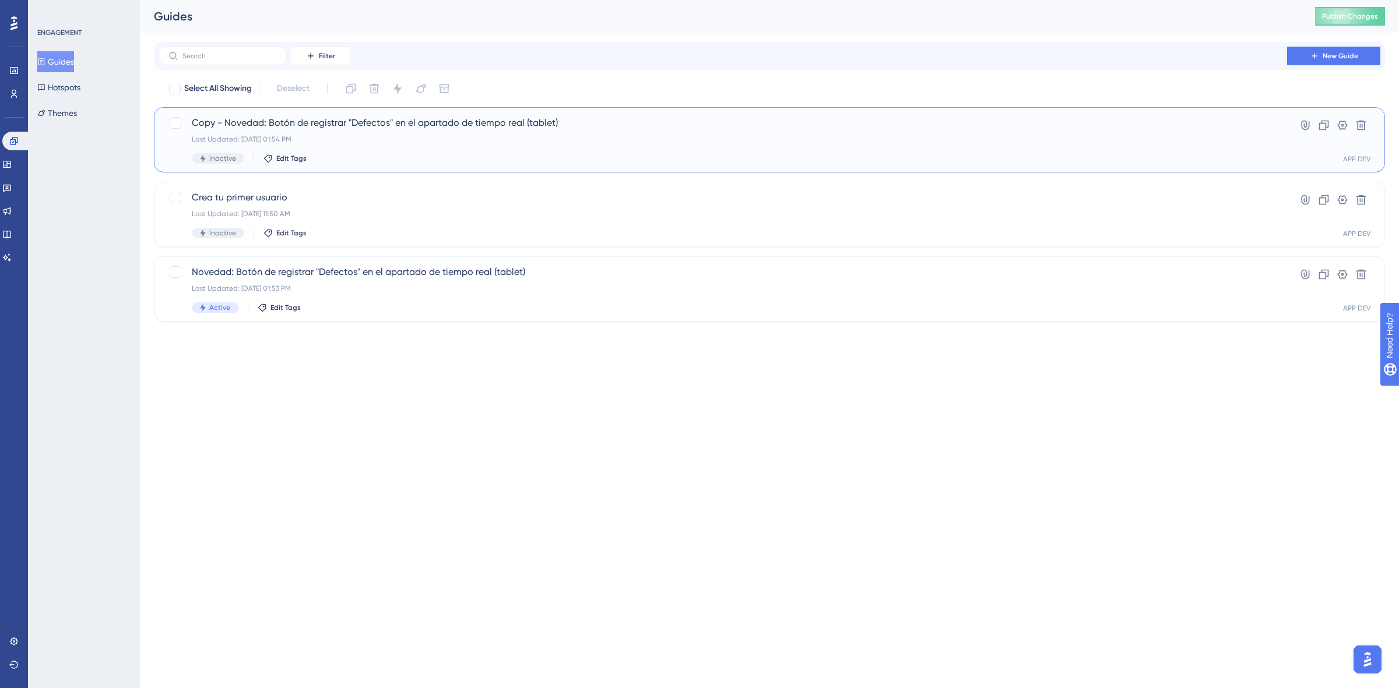
click at [477, 137] on div "Last Updated: Sep 23 2025, 01:54 PM" at bounding box center [723, 139] width 1062 height 9
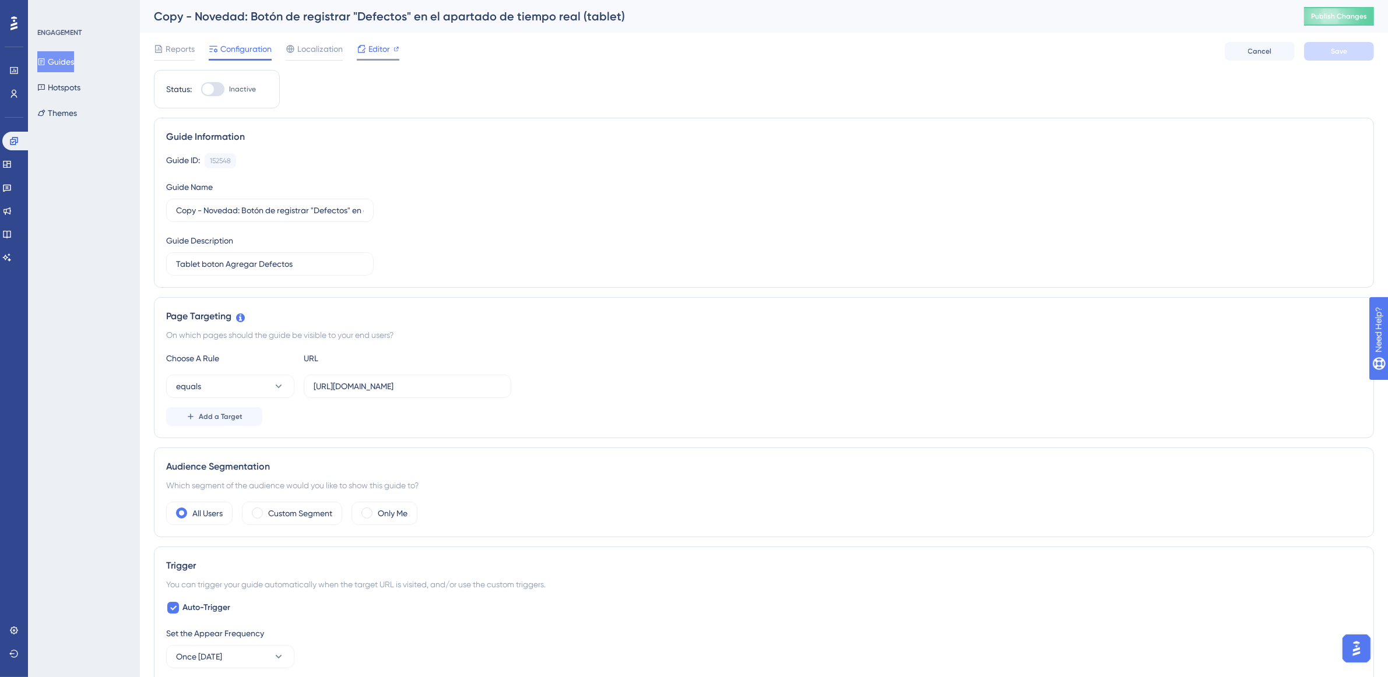
click at [361, 45] on icon at bounding box center [361, 48] width 9 height 9
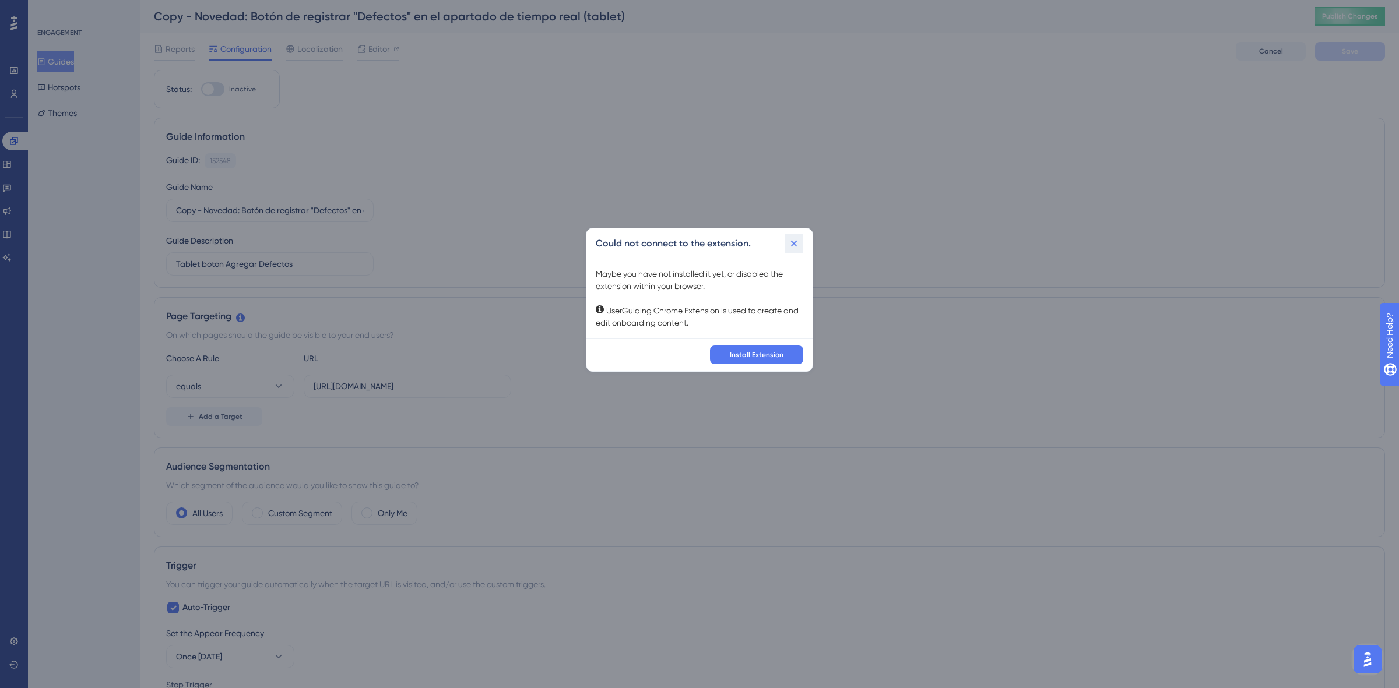
click at [794, 238] on button at bounding box center [793, 243] width 19 height 19
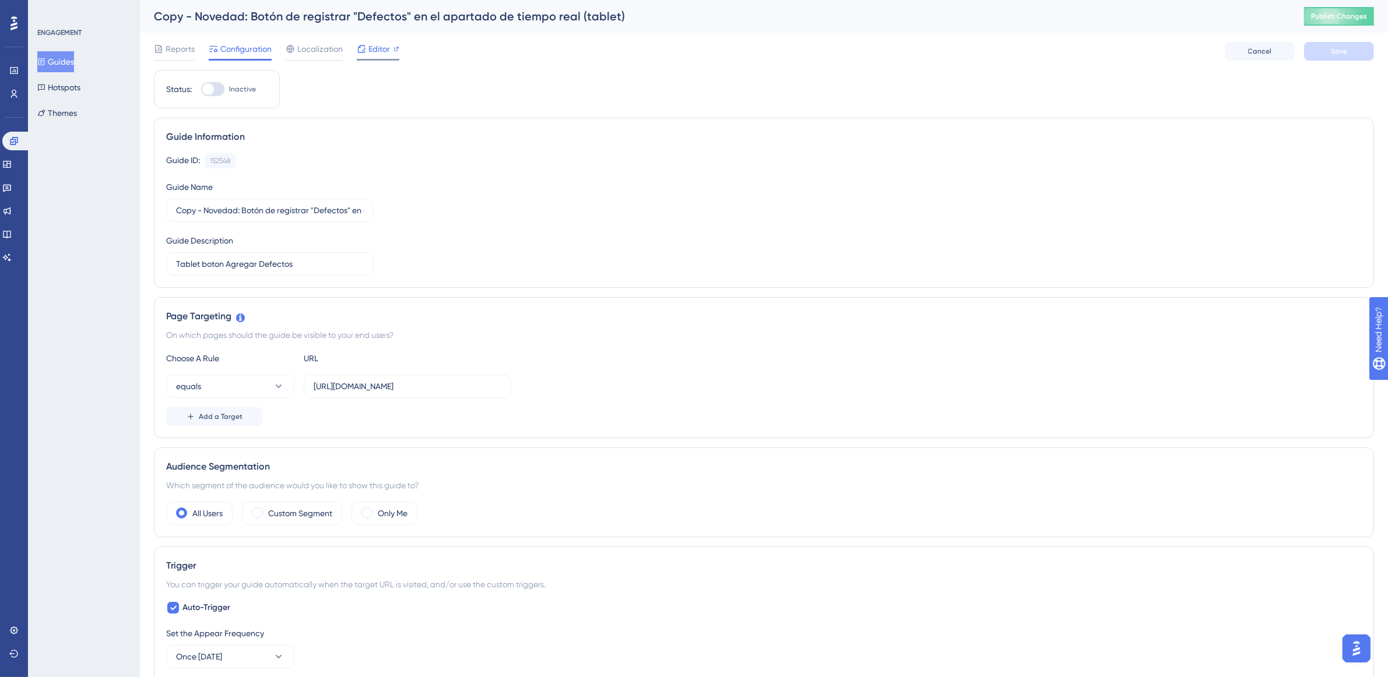
click at [371, 52] on span "Editor" at bounding box center [379, 49] width 22 height 14
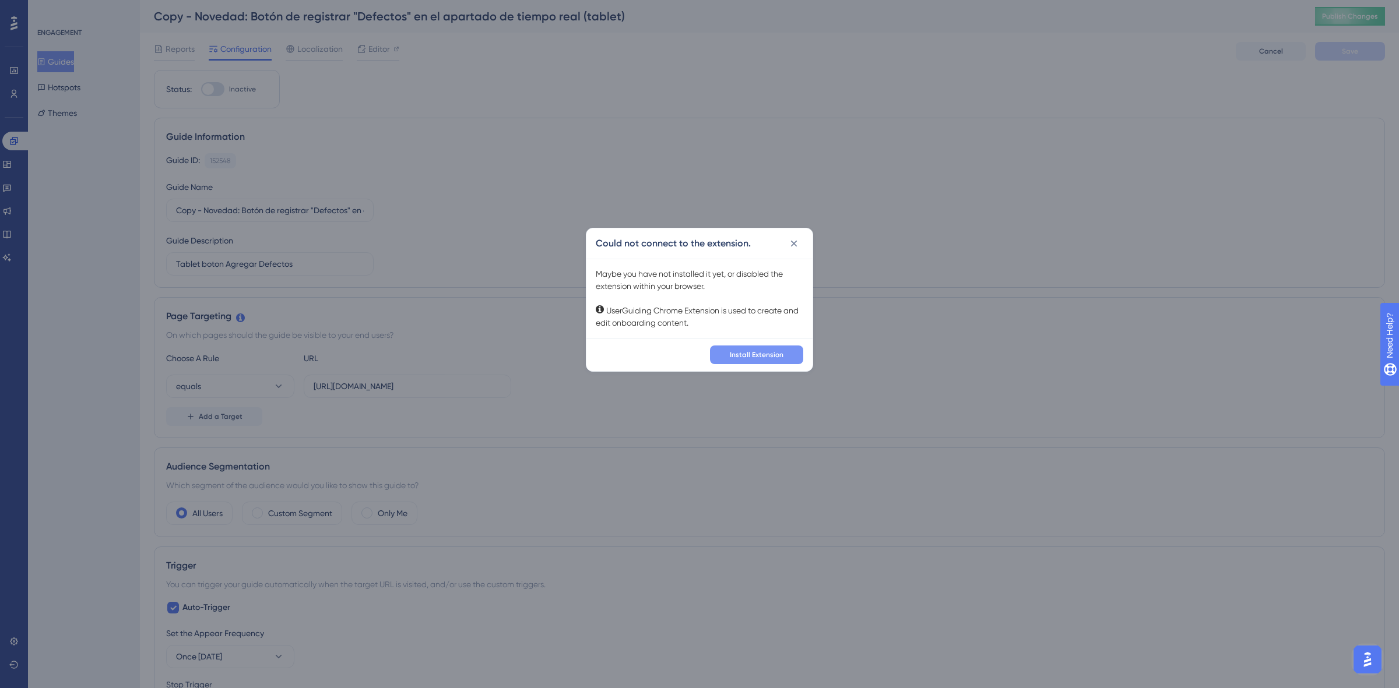
click at [726, 361] on button "Install Extension" at bounding box center [756, 355] width 93 height 19
click at [791, 242] on icon at bounding box center [794, 244] width 12 height 12
click at [791, 244] on div "Guide ID: 152548 Copy Guide Name Copy - Novedad: Botón de registrar "Defectos" …" at bounding box center [769, 214] width 1206 height 122
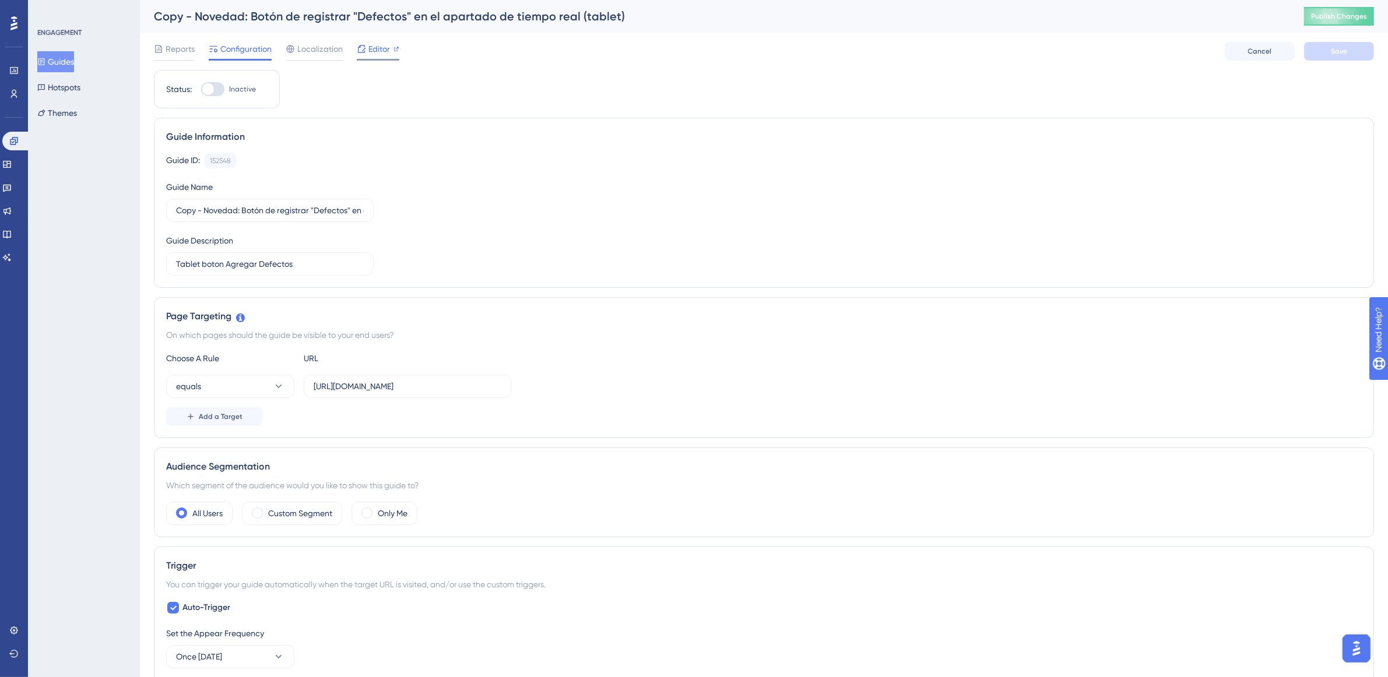
click at [389, 48] on div "Editor" at bounding box center [378, 49] width 43 height 14
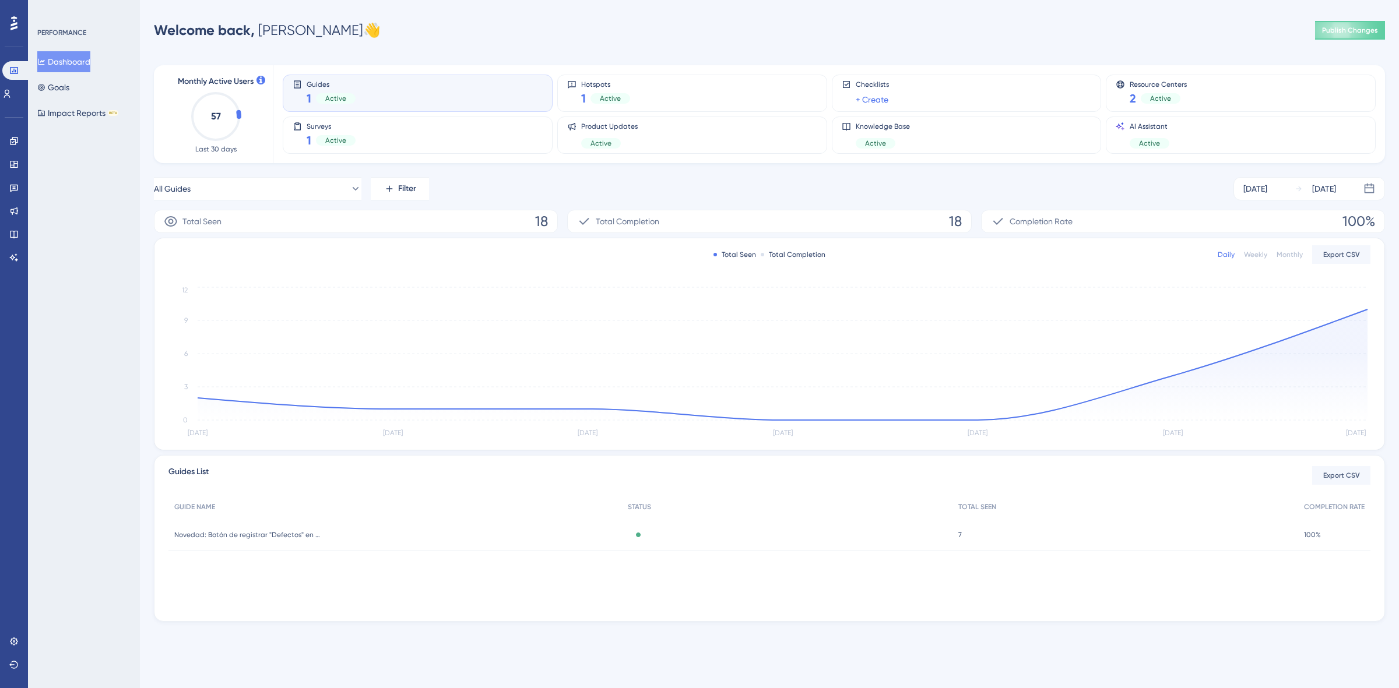
click at [328, 94] on span "Active" at bounding box center [335, 98] width 21 height 9
click at [10, 146] on link at bounding box center [13, 141] width 9 height 19
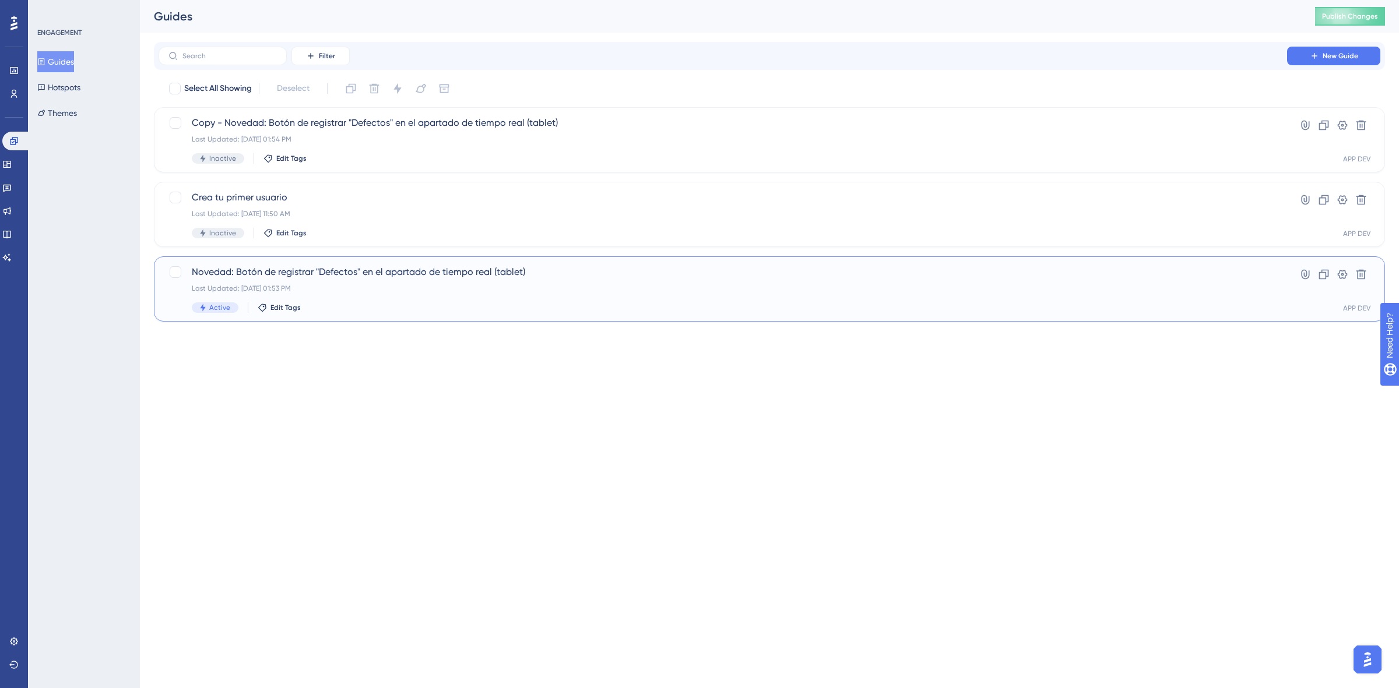
click at [338, 274] on span "Novedad: Botón de registrar "Defectos" en el apartado de tiempo real (tablet)" at bounding box center [723, 272] width 1062 height 14
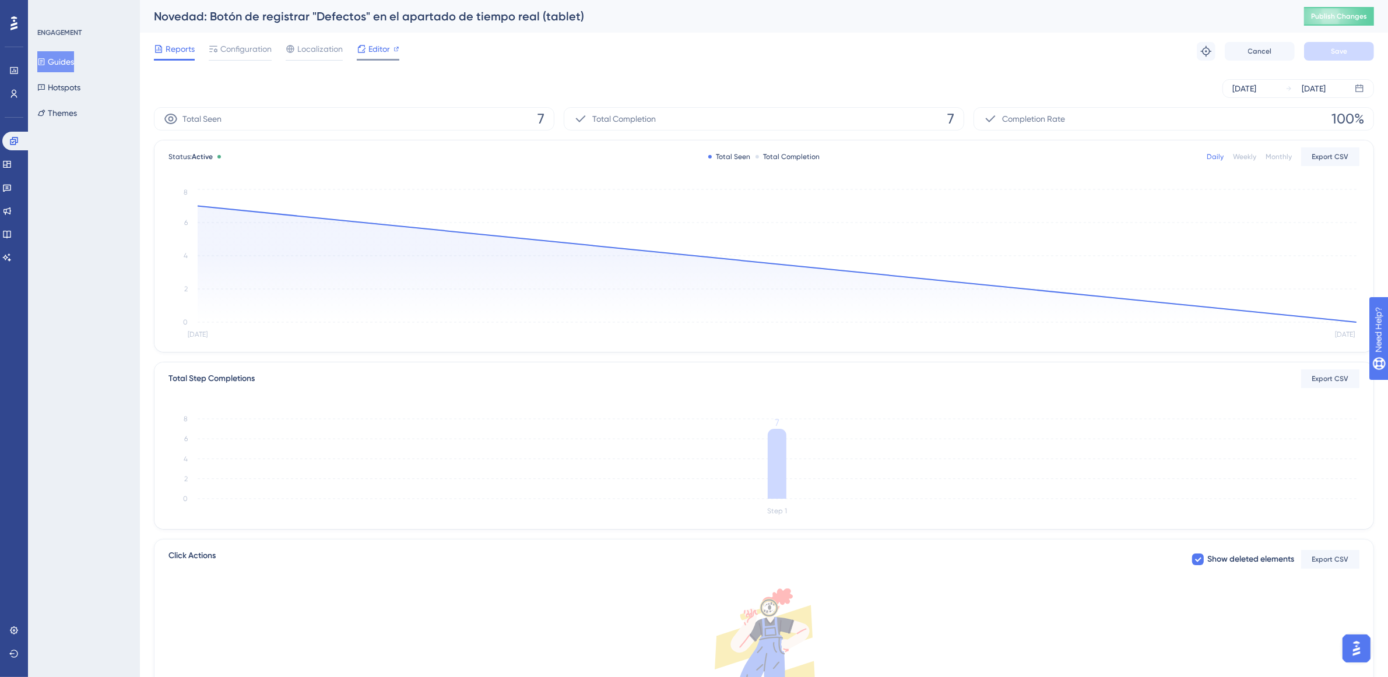
click at [374, 45] on span "Editor" at bounding box center [379, 49] width 22 height 14
click at [16, 100] on link at bounding box center [13, 94] width 9 height 19
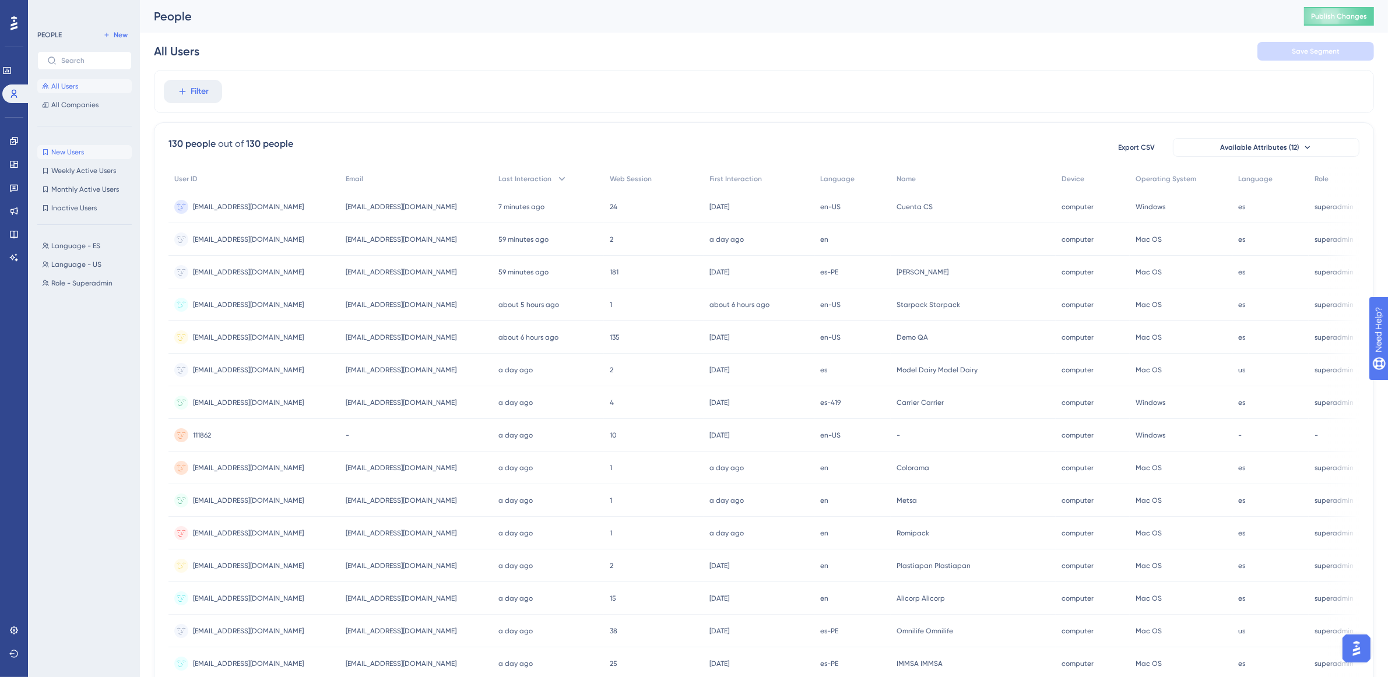
click at [90, 153] on button "New Users New Users" at bounding box center [84, 152] width 94 height 14
